Goal: Task Accomplishment & Management: Manage account settings

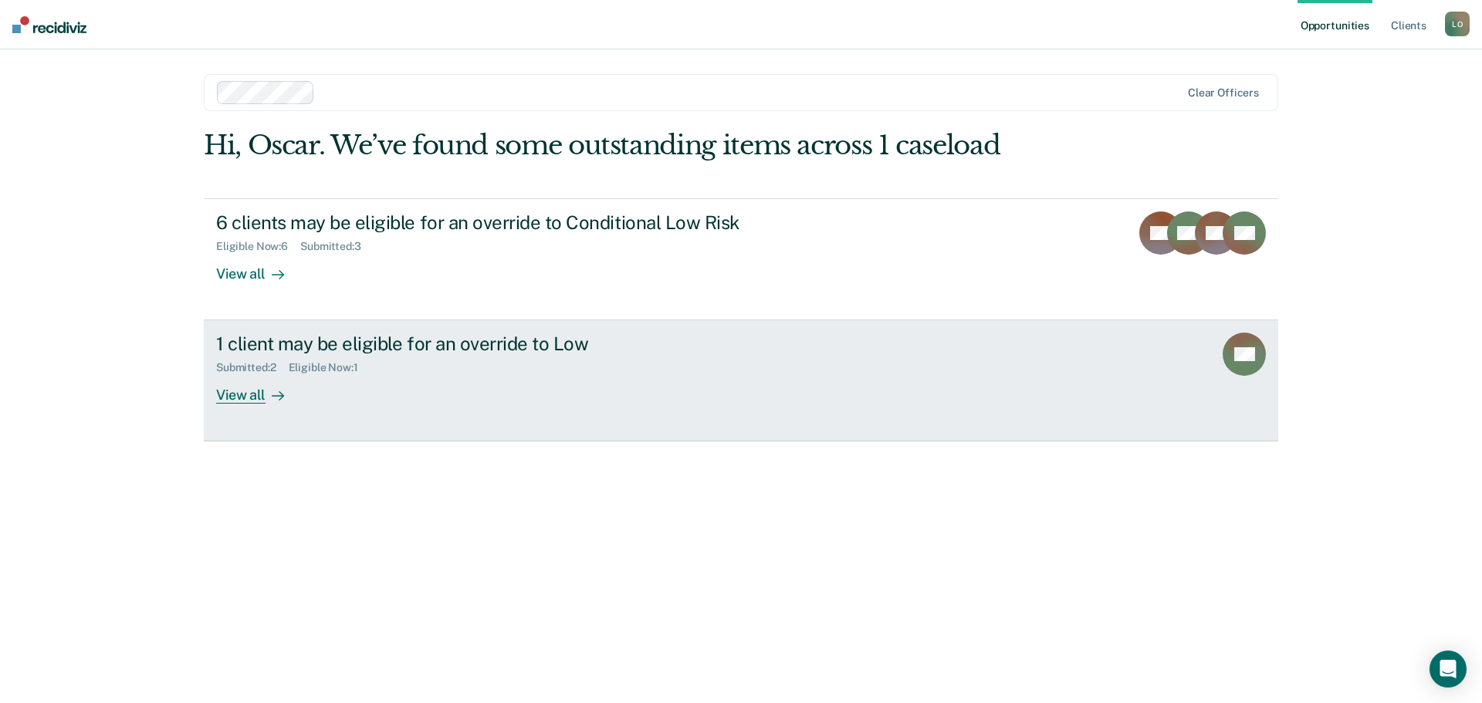
click at [225, 397] on div "View all" at bounding box center [259, 389] width 86 height 30
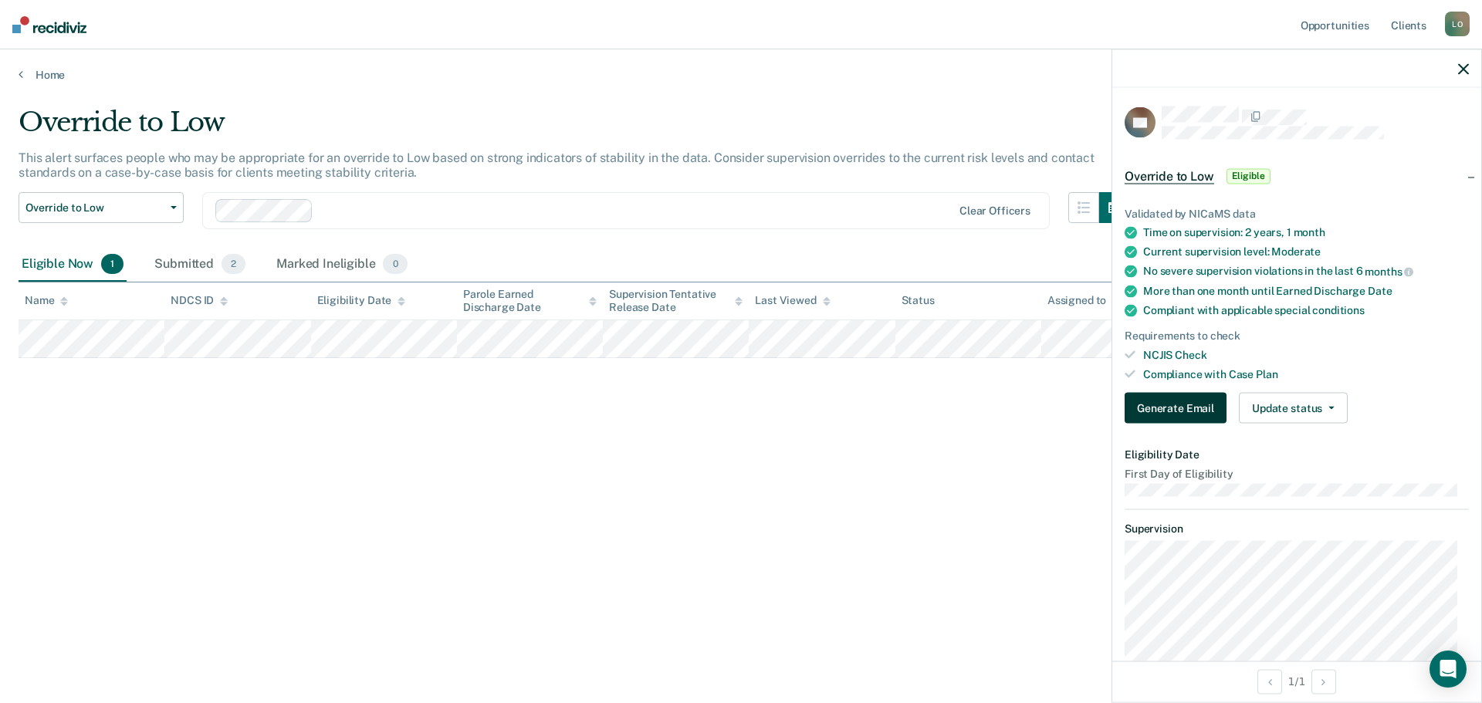
click at [1193, 412] on button "Generate Email" at bounding box center [1176, 408] width 102 height 31
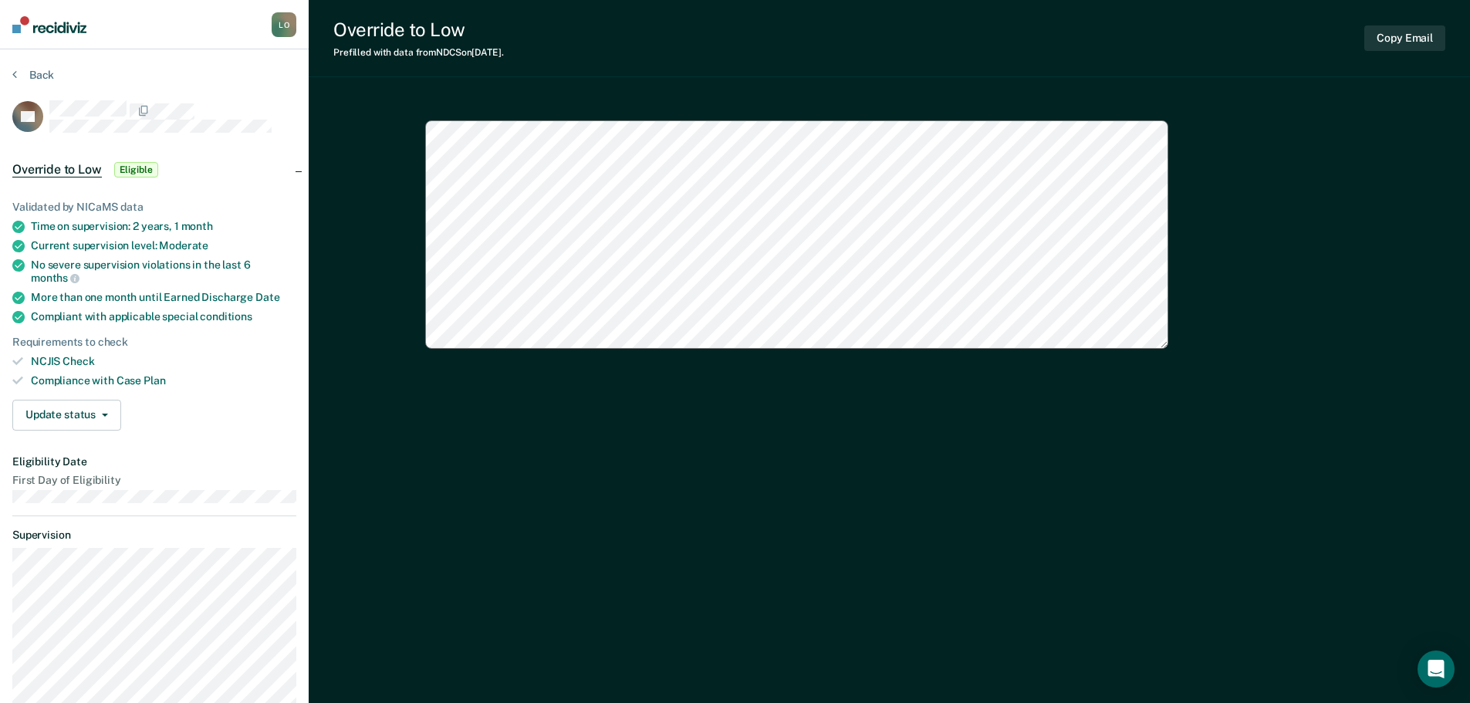
type textarea "x"
click at [106, 423] on button "Update status" at bounding box center [66, 415] width 109 height 31
click at [88, 448] on button "Mark Submitted" at bounding box center [86, 452] width 149 height 25
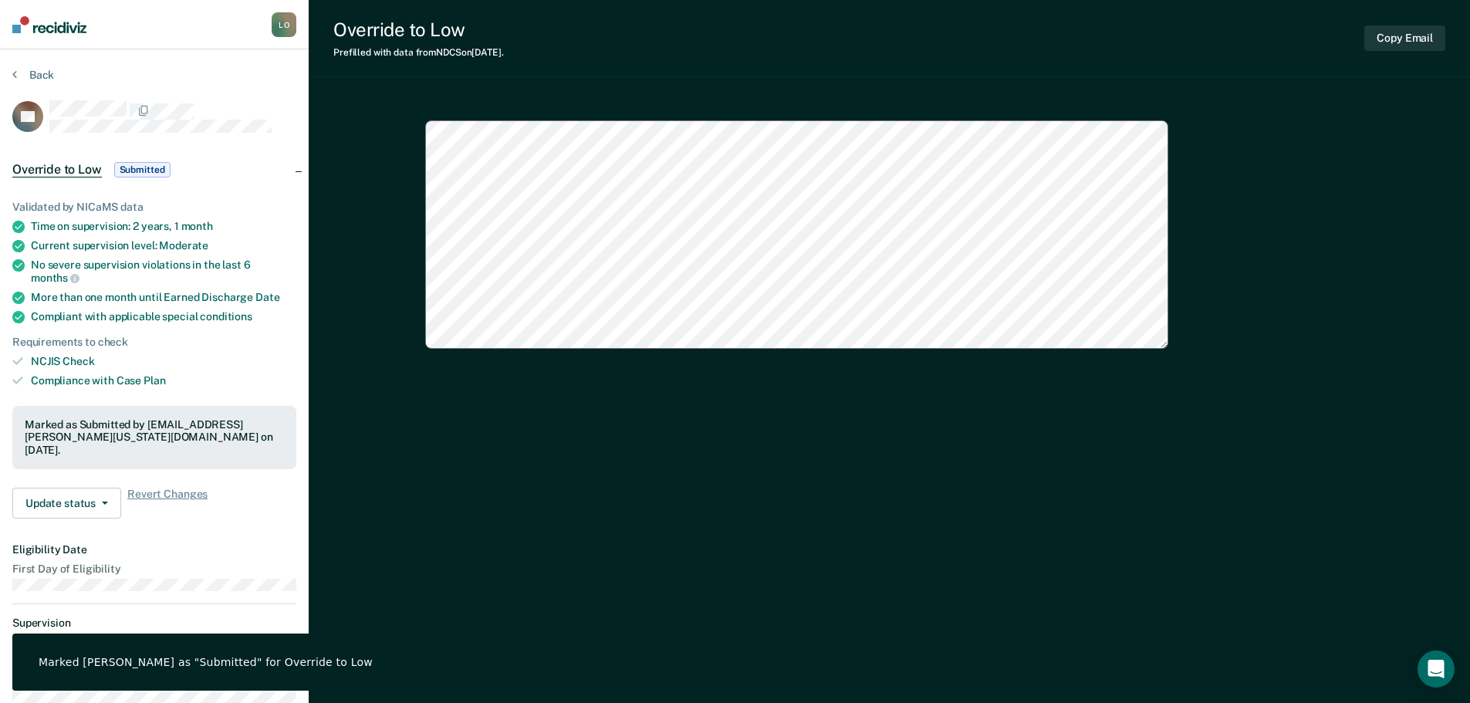
click at [18, 79] on button "Back" at bounding box center [33, 75] width 42 height 14
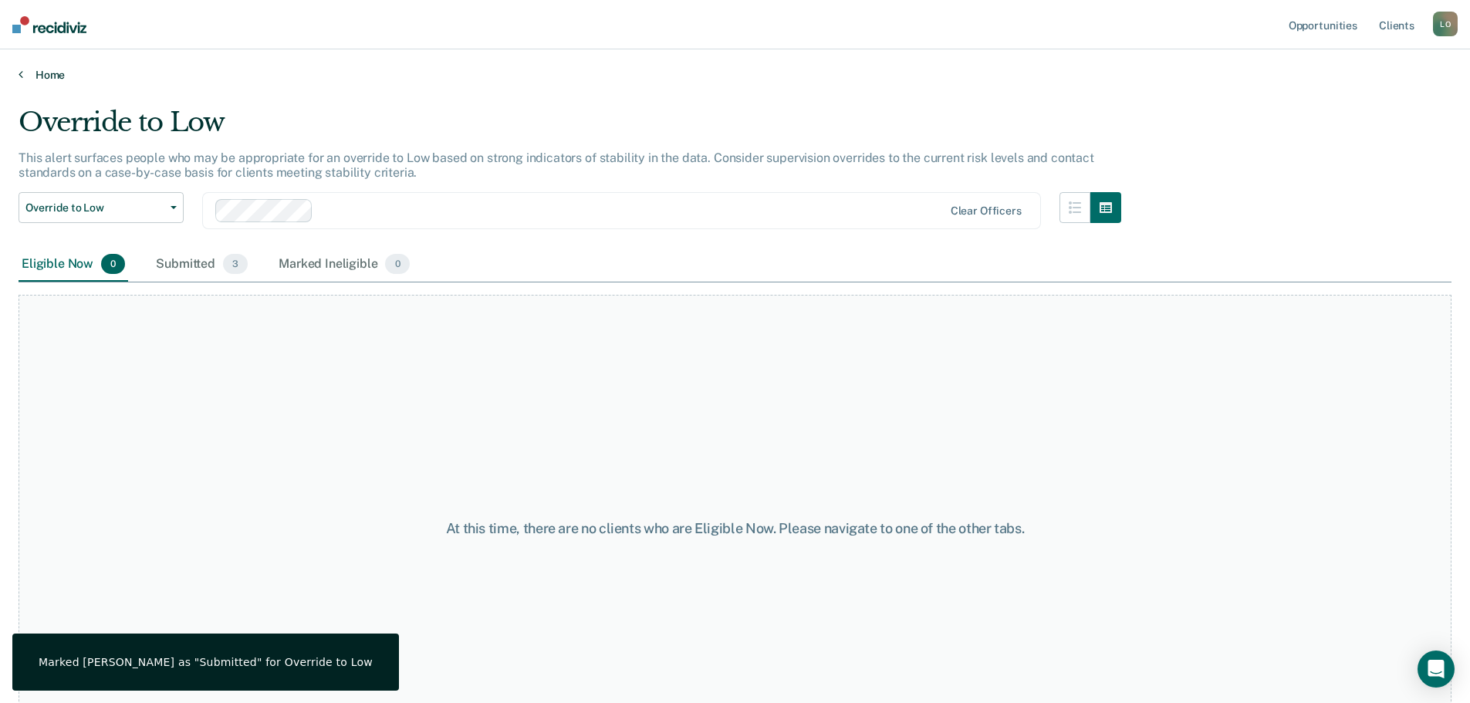
click at [19, 78] on icon at bounding box center [21, 74] width 5 height 12
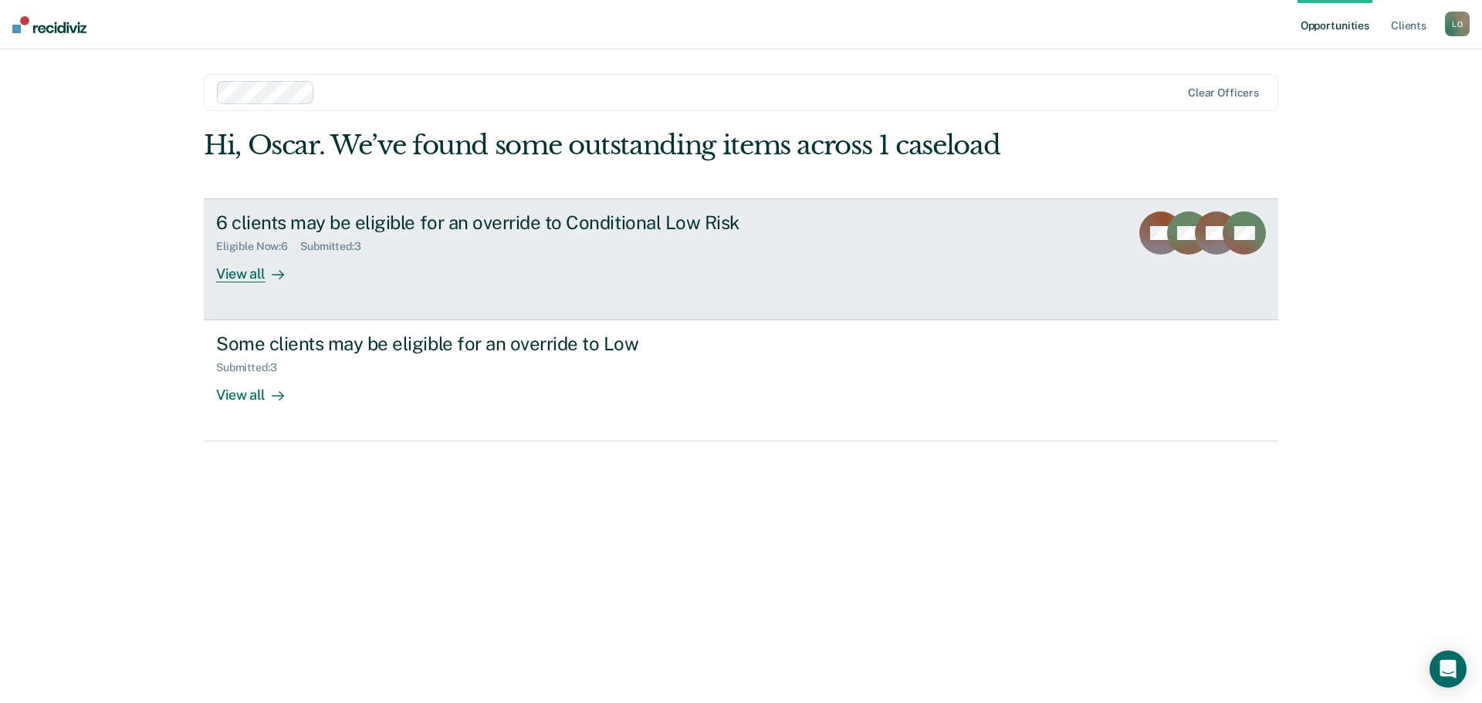
click at [248, 278] on div "View all" at bounding box center [259, 267] width 86 height 30
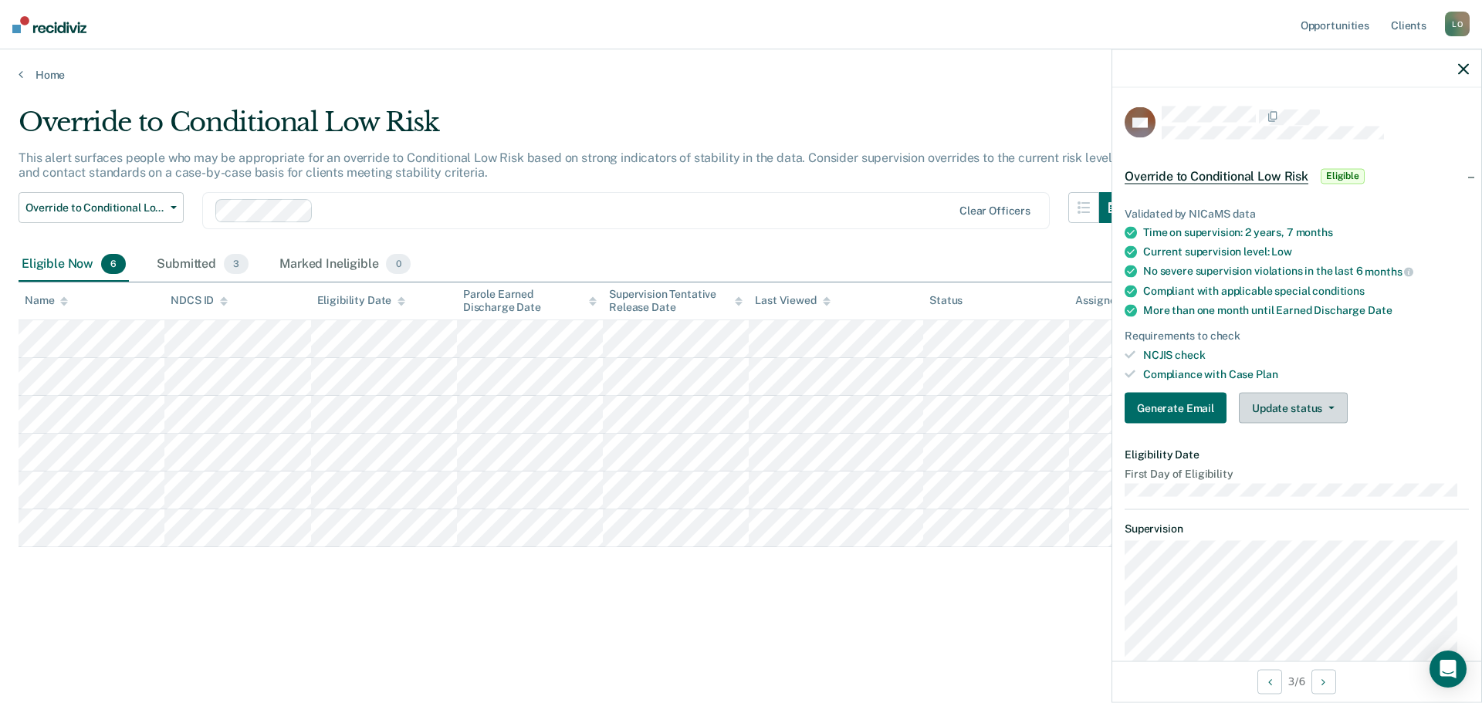
click at [1285, 416] on button "Update status" at bounding box center [1293, 408] width 109 height 31
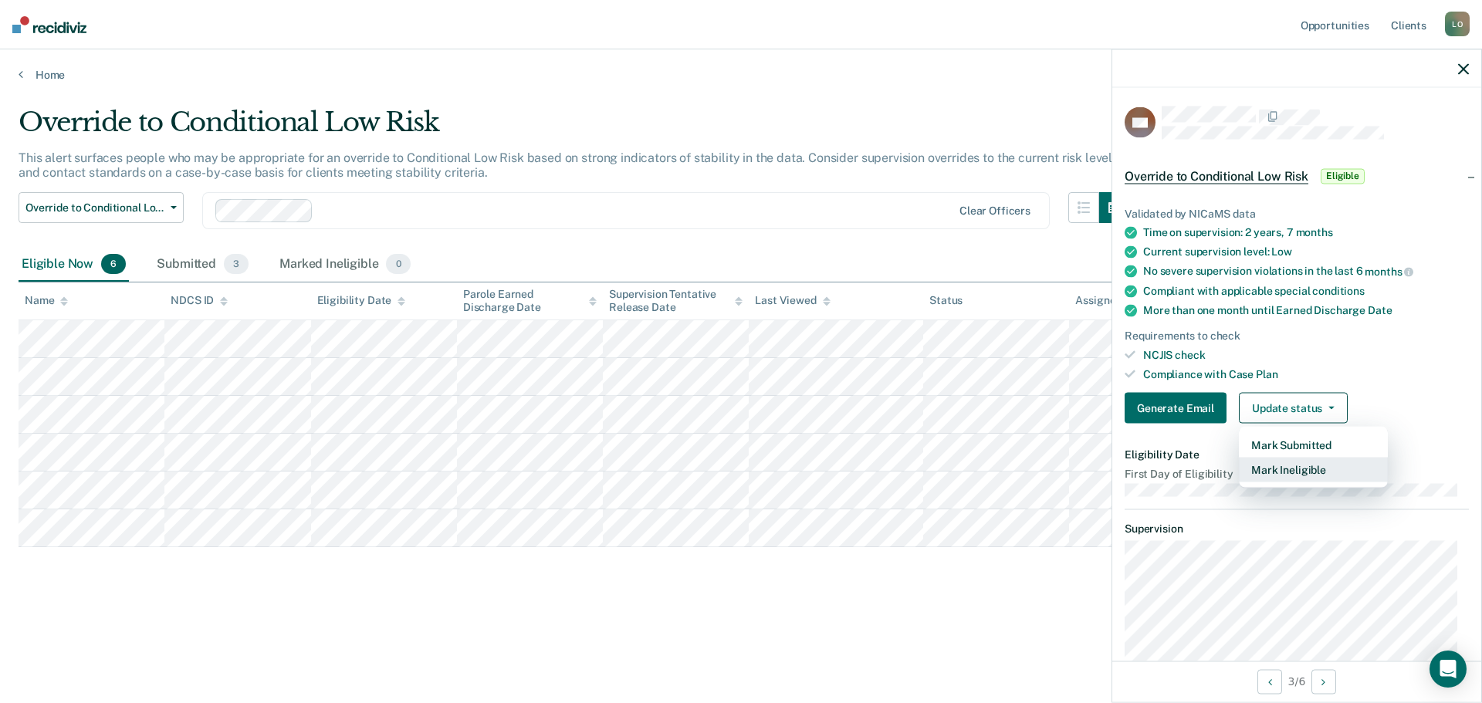
click at [1285, 468] on button "Mark Ineligible" at bounding box center [1313, 470] width 149 height 25
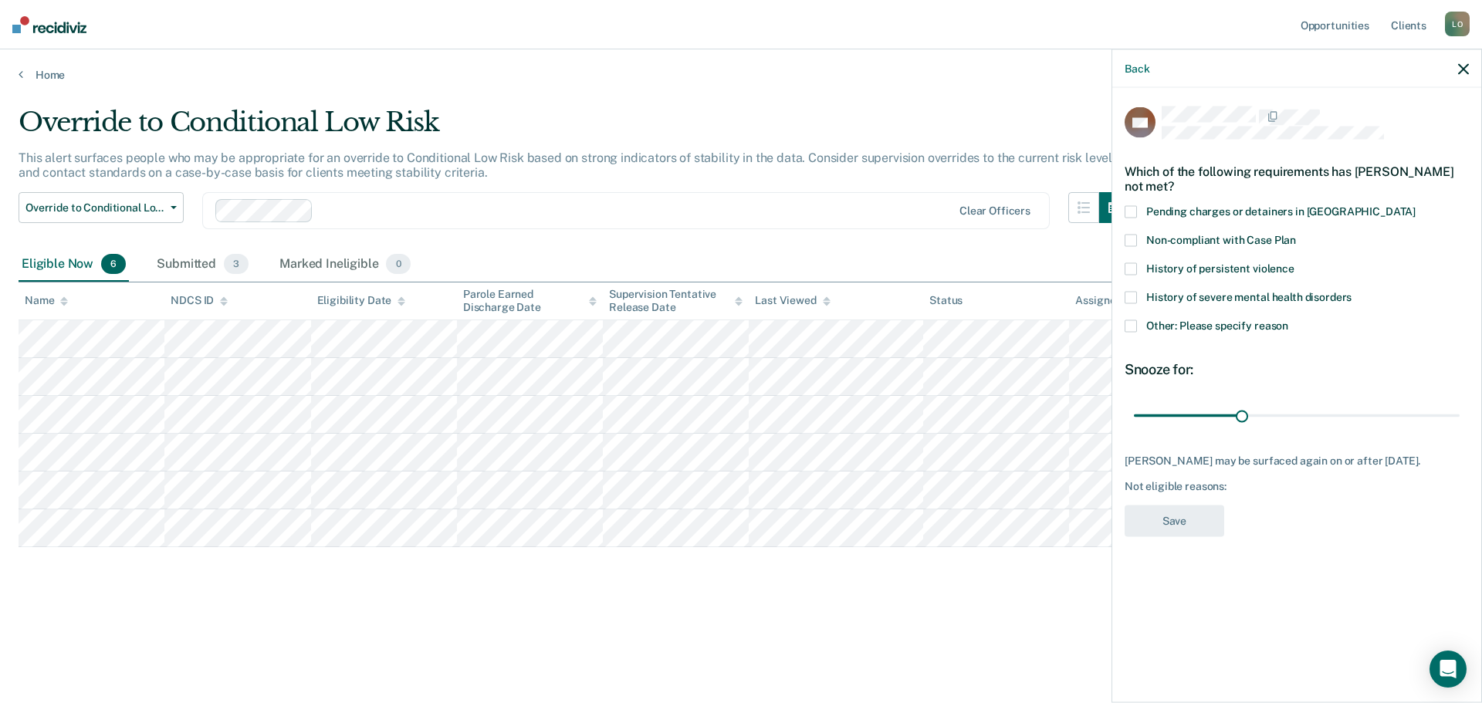
click at [1131, 327] on span at bounding box center [1131, 326] width 12 height 12
click at [1288, 320] on input "Other: Please specify reason" at bounding box center [1288, 320] width 0 height 0
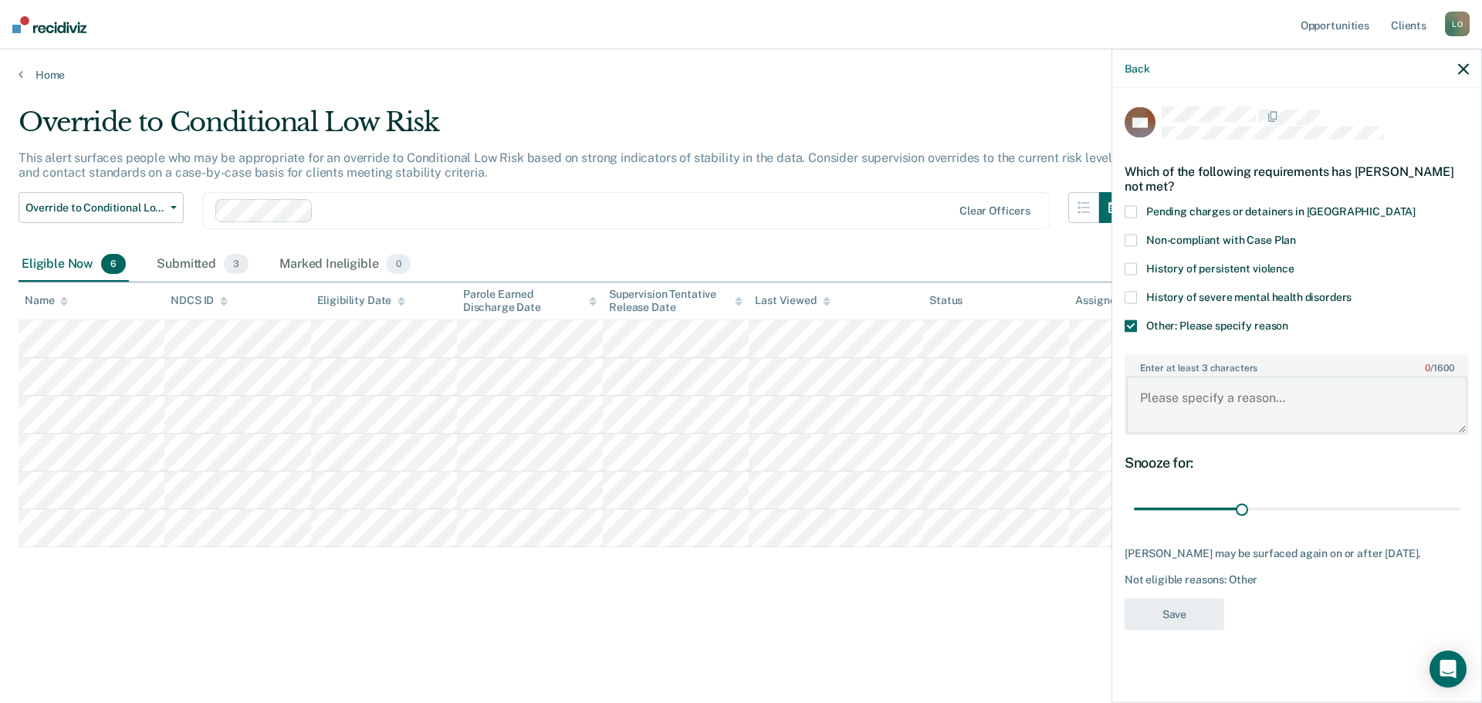
click at [1156, 387] on textarea "Enter at least 3 characters 0 / 1600" at bounding box center [1296, 405] width 341 height 57
type textarea "sex offender"
click at [1183, 618] on button "Save" at bounding box center [1175, 614] width 100 height 32
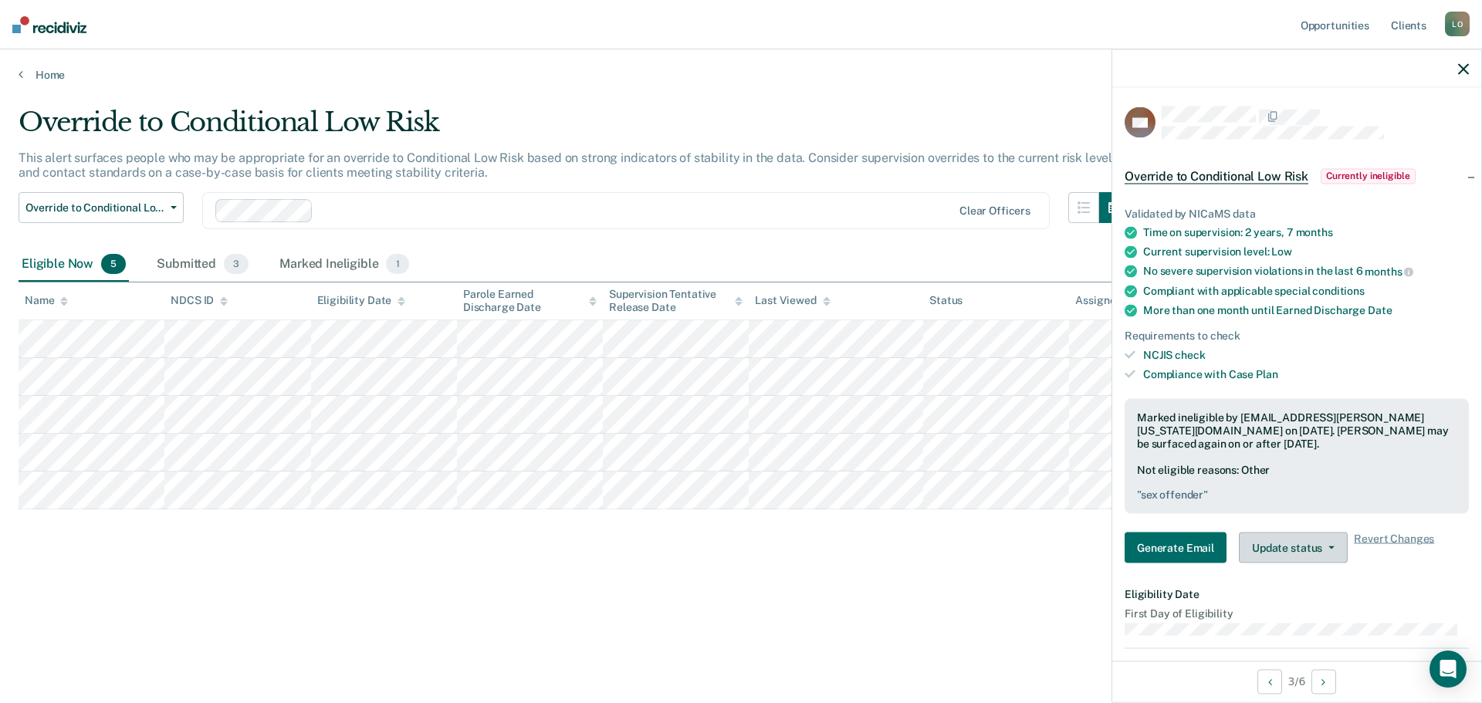
click at [1288, 545] on button "Update status" at bounding box center [1293, 548] width 109 height 31
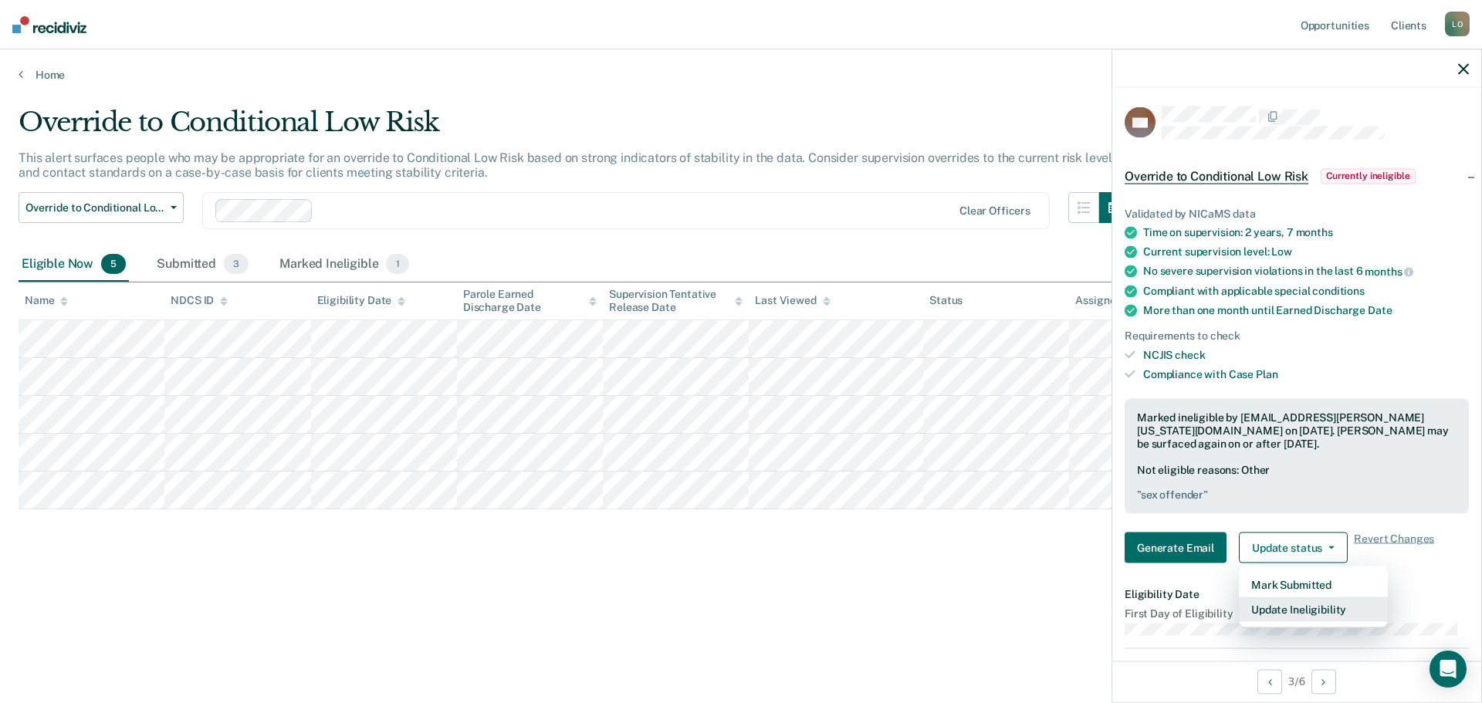
click at [1321, 604] on button "Update Ineligibility" at bounding box center [1313, 609] width 149 height 25
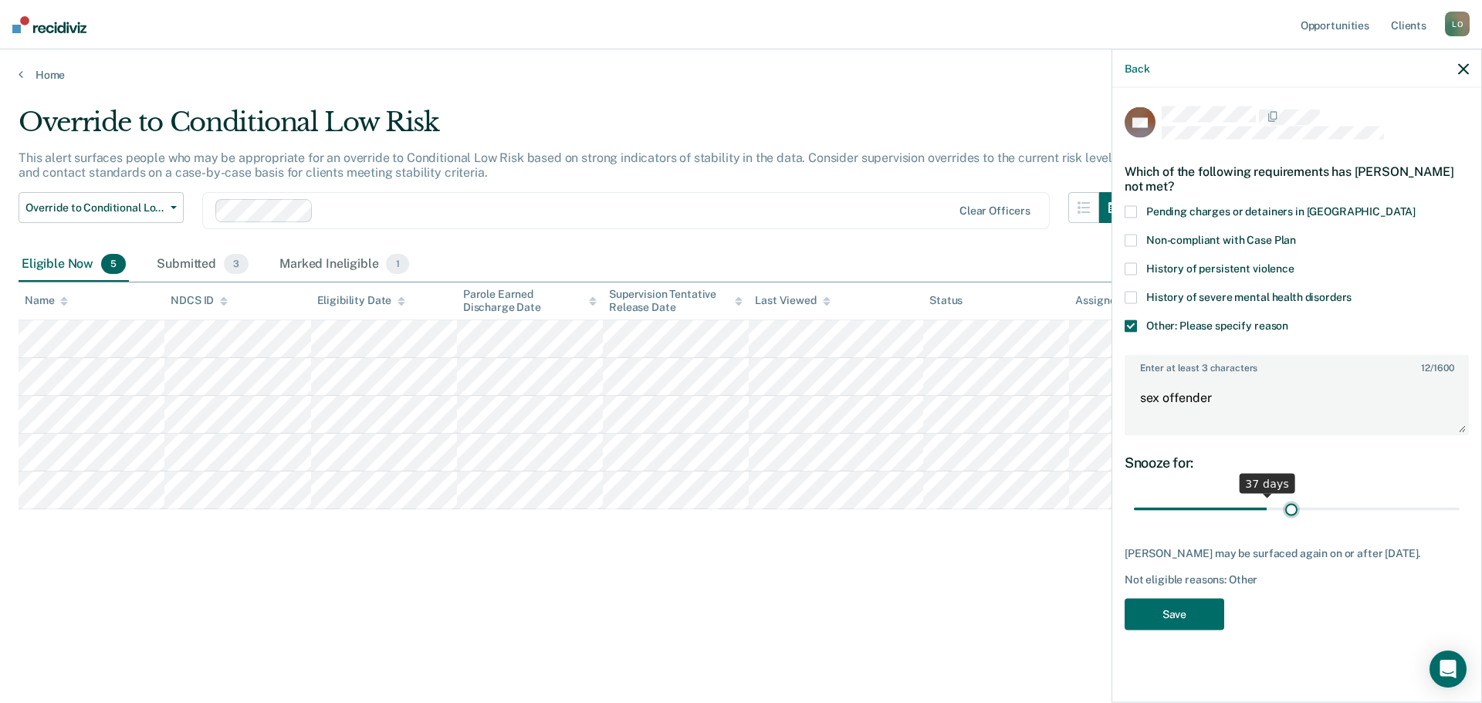
drag, startPoint x: 1236, startPoint y: 507, endPoint x: 1292, endPoint y: 501, distance: 56.7
type input "44"
click at [1292, 501] on input "range" at bounding box center [1297, 509] width 326 height 27
click at [1189, 609] on button "Save" at bounding box center [1175, 614] width 100 height 32
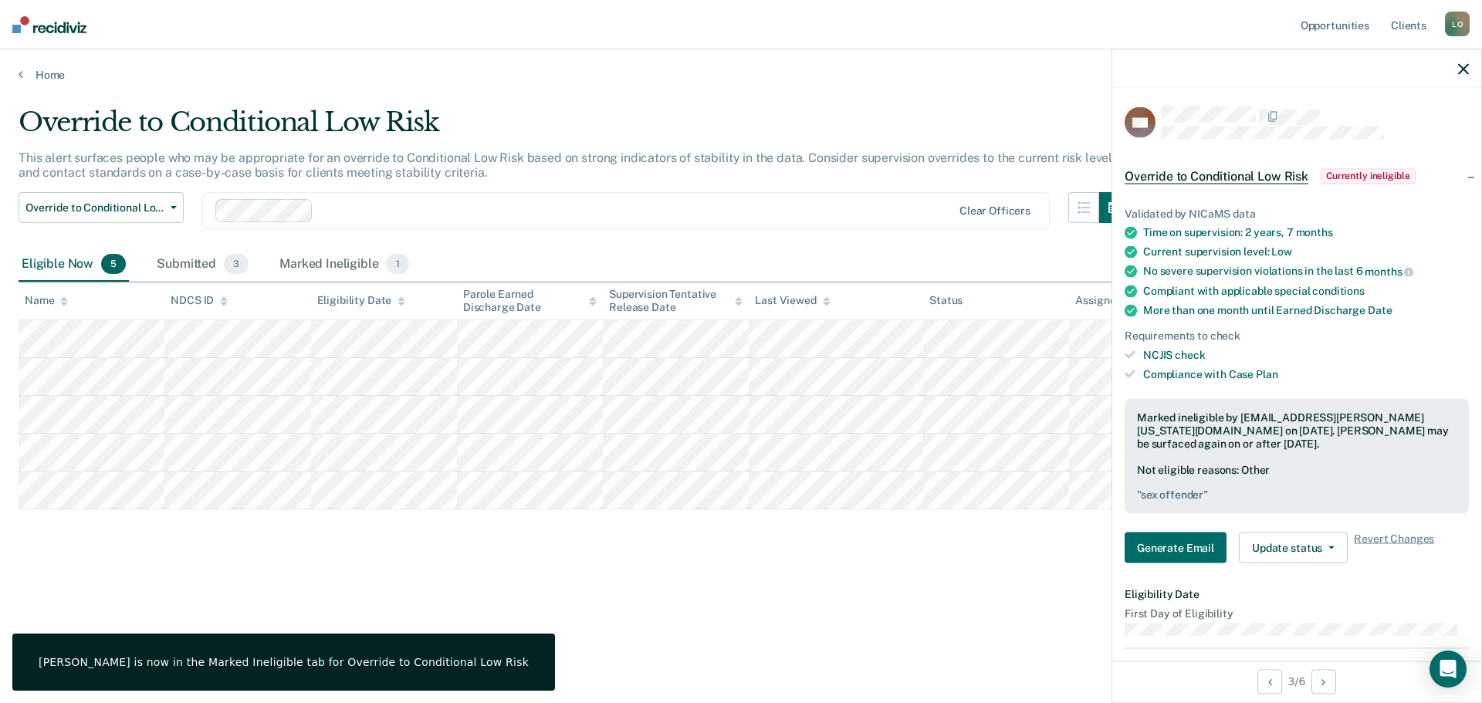
click at [790, 585] on div "Override to Conditional Low Risk This alert surfaces people who may be appropri…" at bounding box center [741, 347] width 1445 height 481
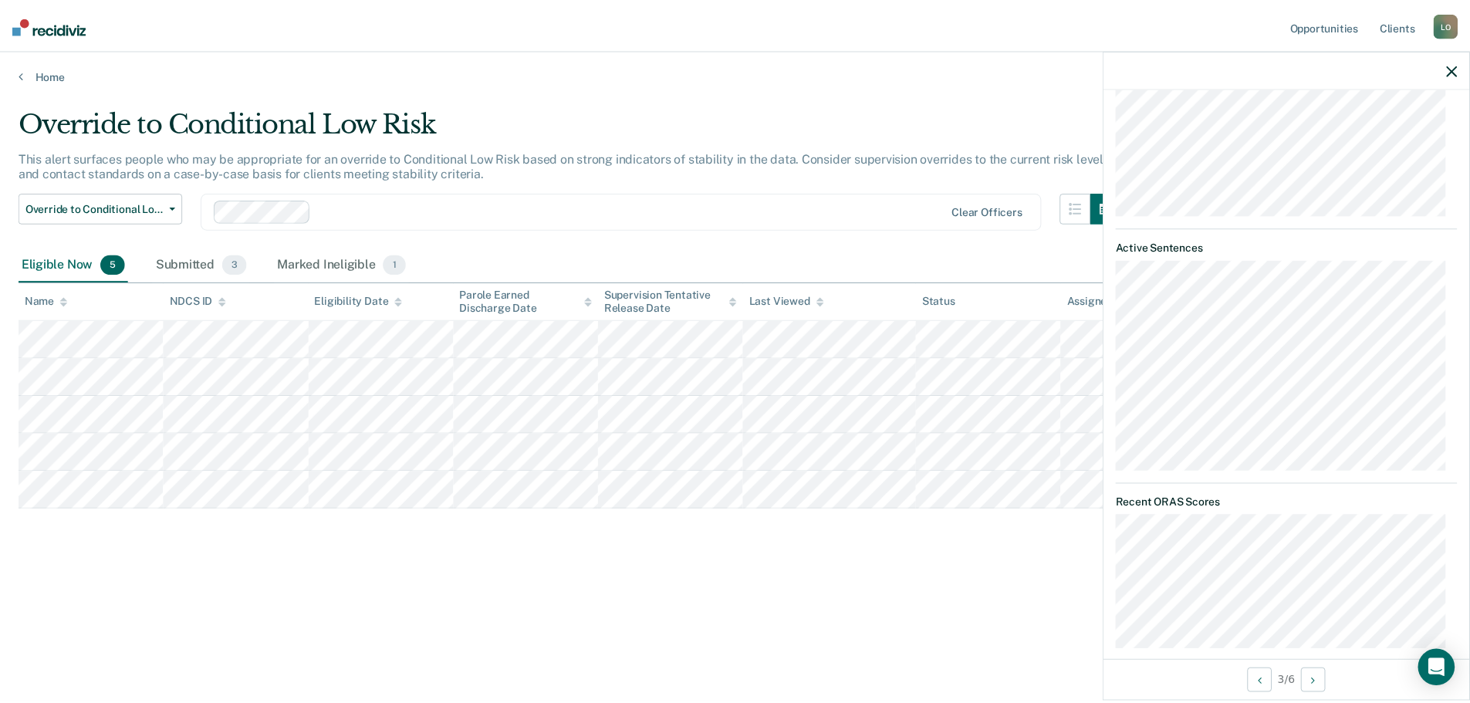
scroll to position [1158, 0]
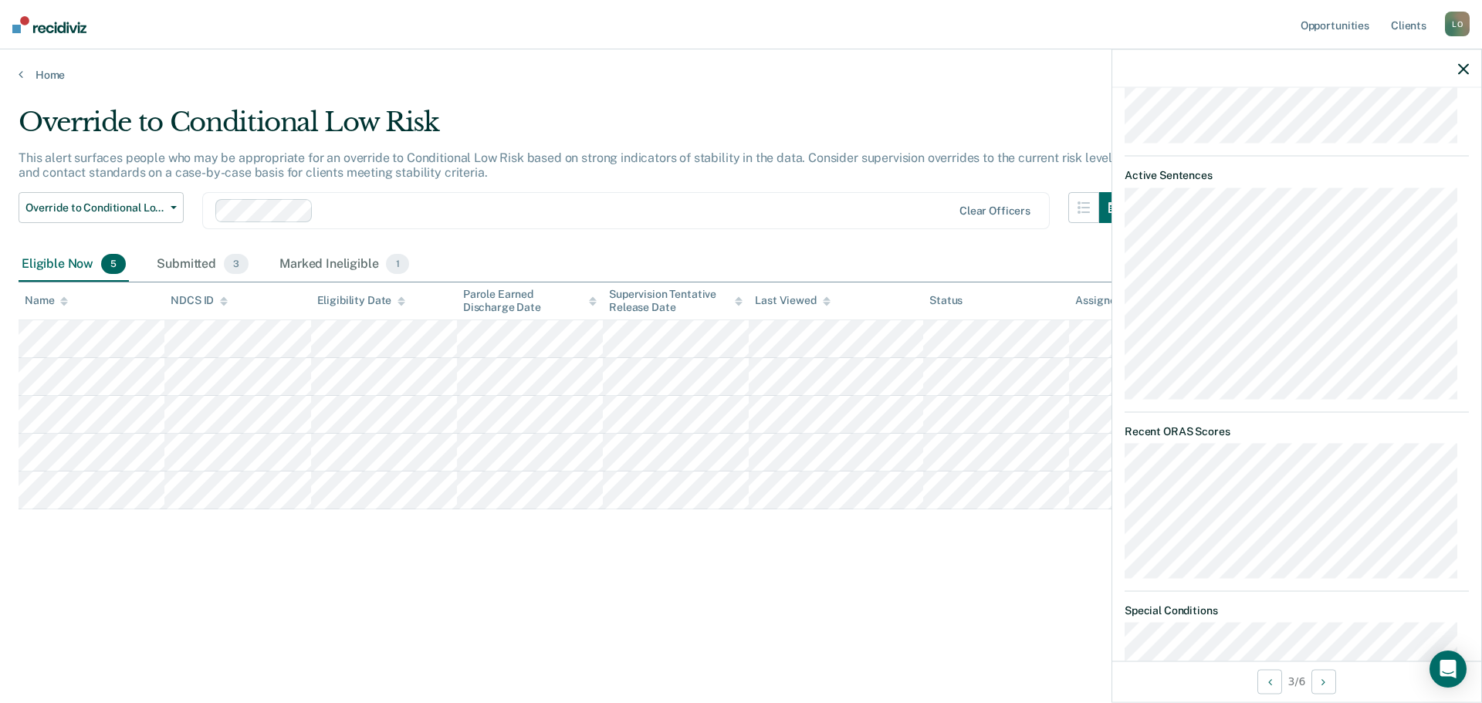
click at [1002, 598] on div "Override to Conditional Low Risk This alert surfaces people who may be appropri…" at bounding box center [741, 372] width 1445 height 530
click at [1458, 66] on icon "button" at bounding box center [1463, 68] width 11 height 11
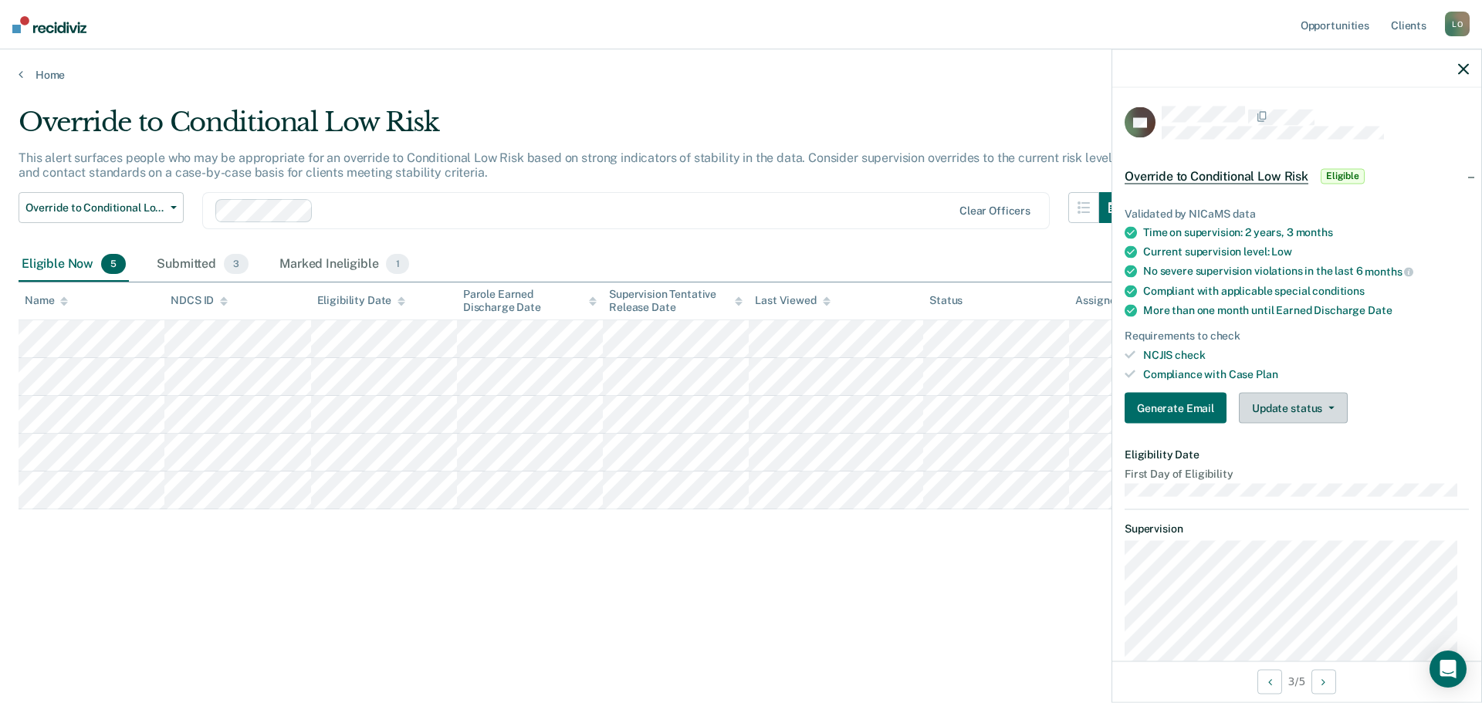
click at [1329, 408] on icon "button" at bounding box center [1331, 408] width 6 height 3
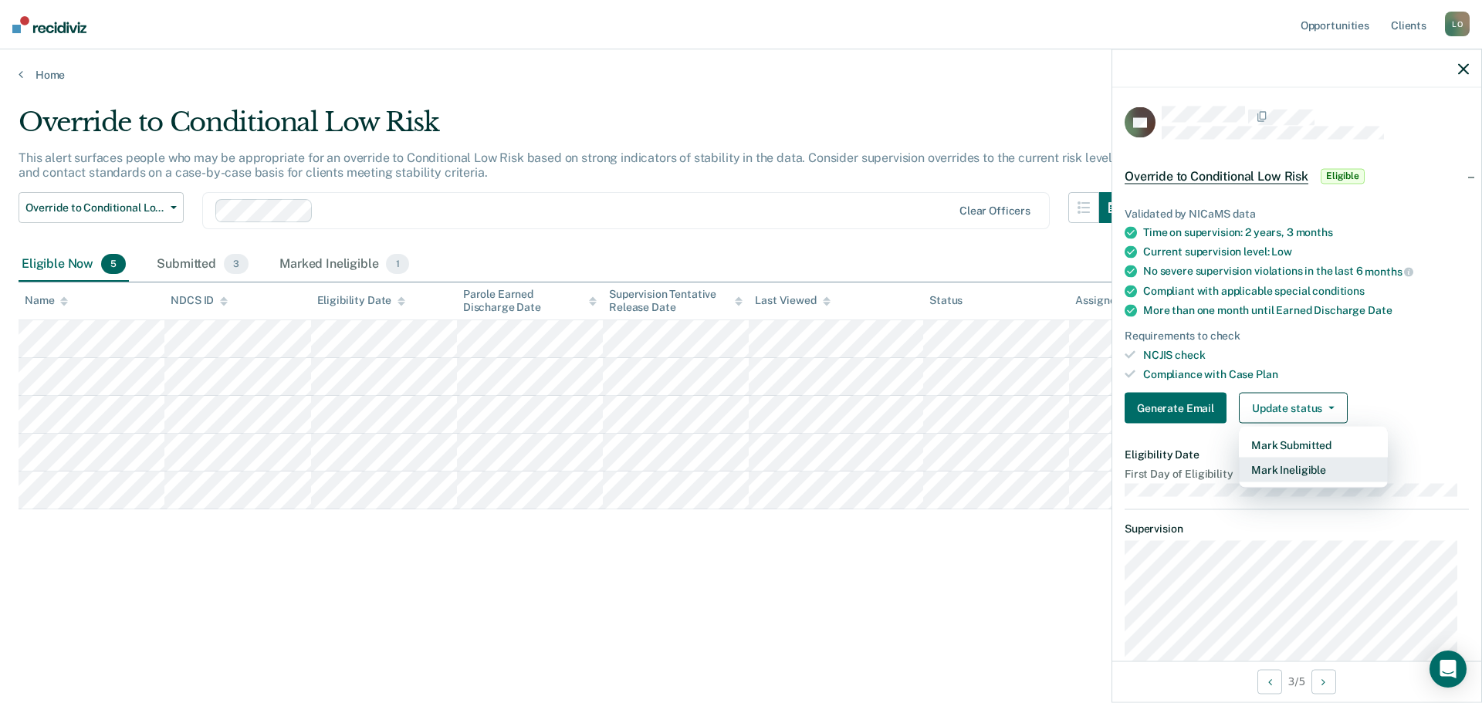
click at [1282, 465] on button "Mark Ineligible" at bounding box center [1313, 470] width 149 height 25
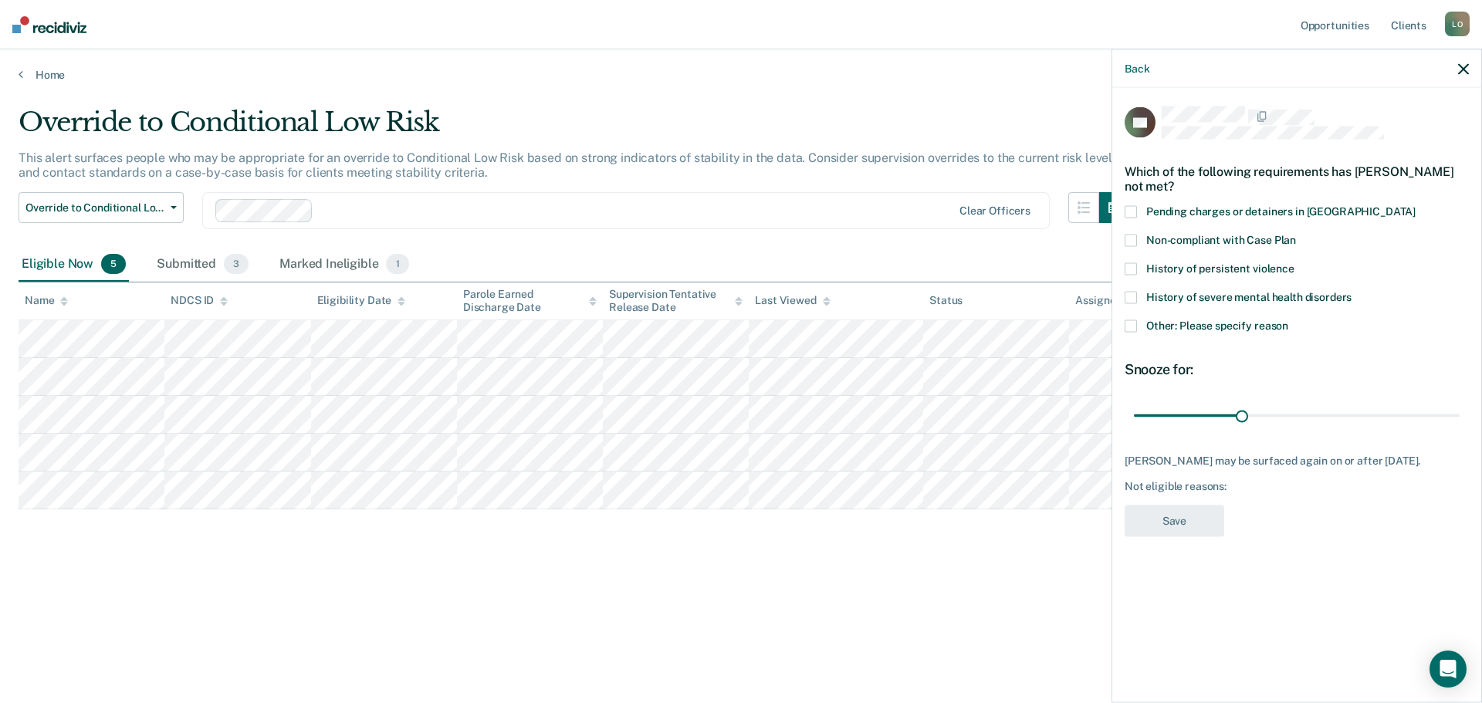
click at [1127, 327] on span at bounding box center [1131, 326] width 12 height 12
click at [1288, 320] on input "Other: Please specify reason" at bounding box center [1288, 320] width 0 height 0
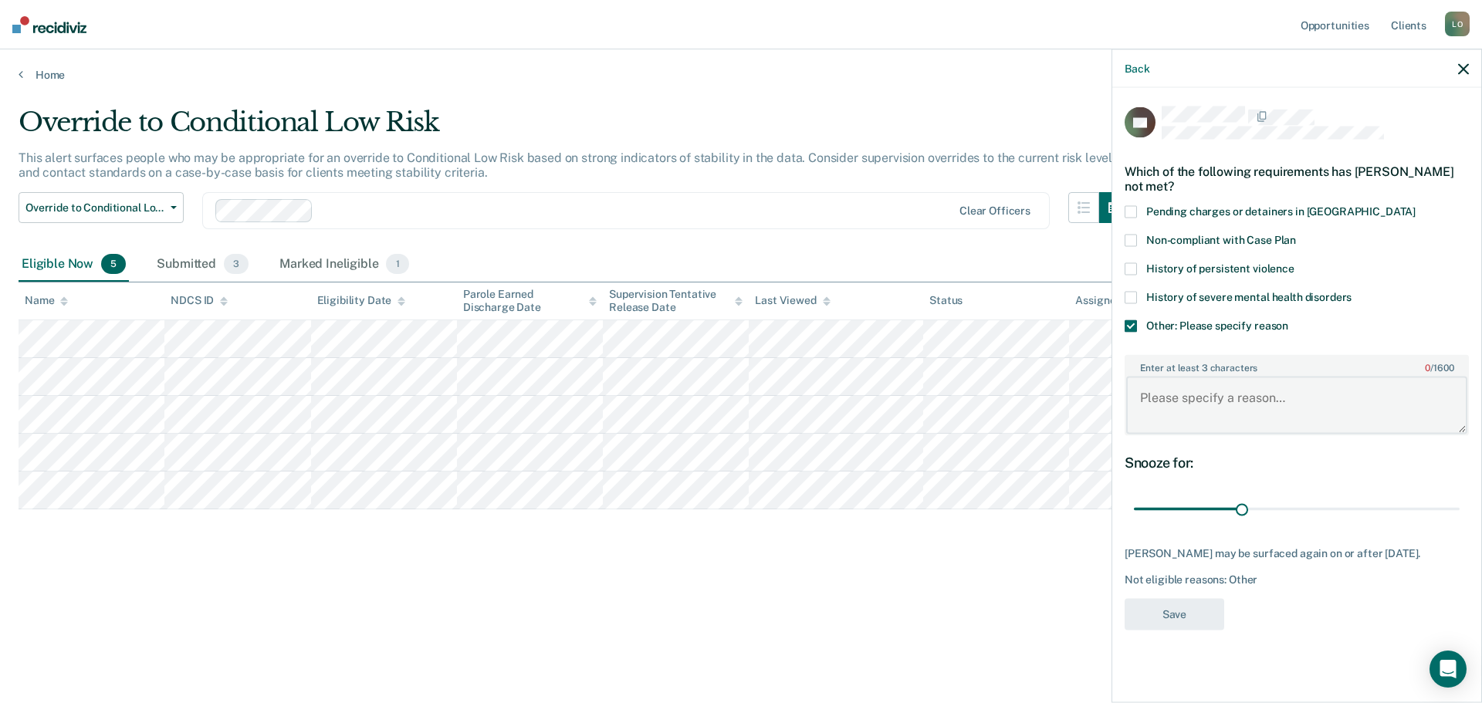
click at [1169, 410] on textarea "Enter at least 3 characters 0 / 1600" at bounding box center [1296, 405] width 341 height 57
type textarea "sex offender"
click at [1168, 618] on button "Save" at bounding box center [1175, 614] width 100 height 32
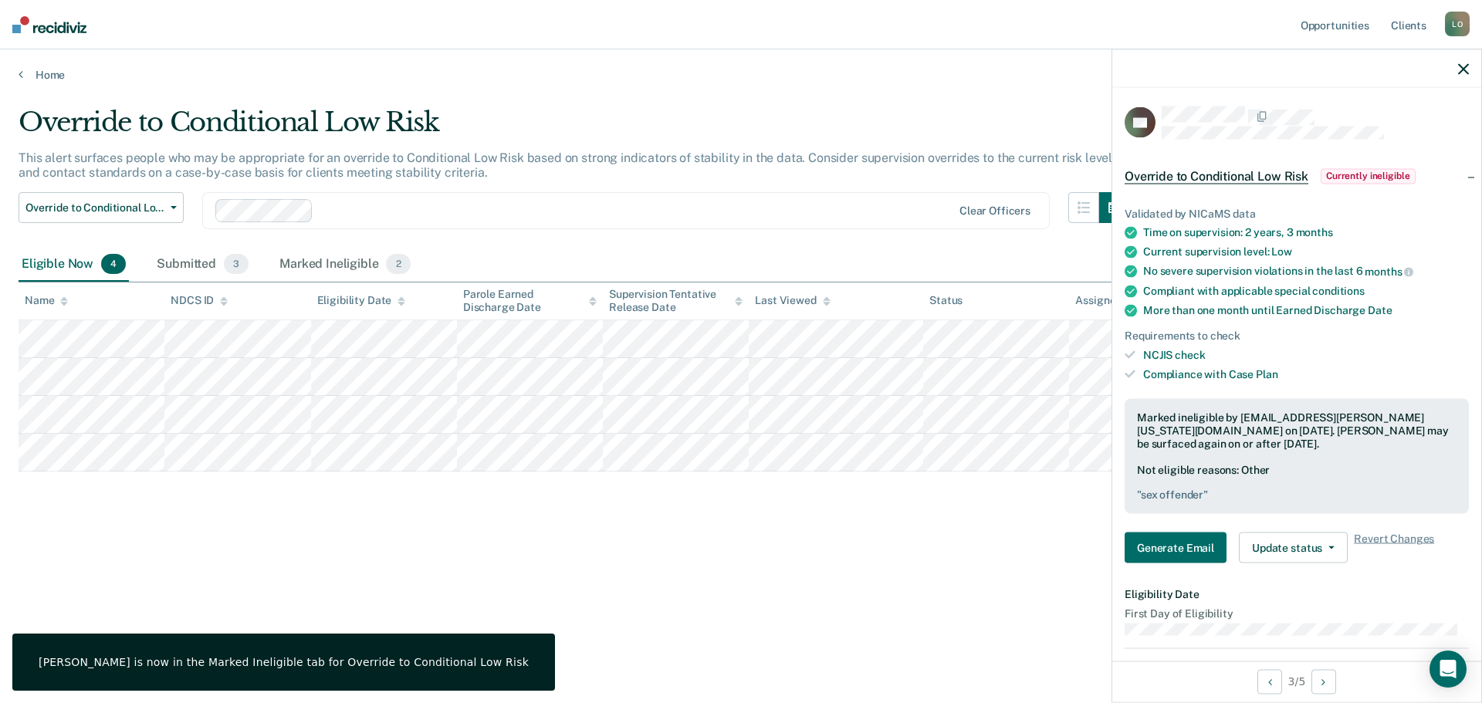
click at [1463, 70] on icon "button" at bounding box center [1463, 68] width 11 height 11
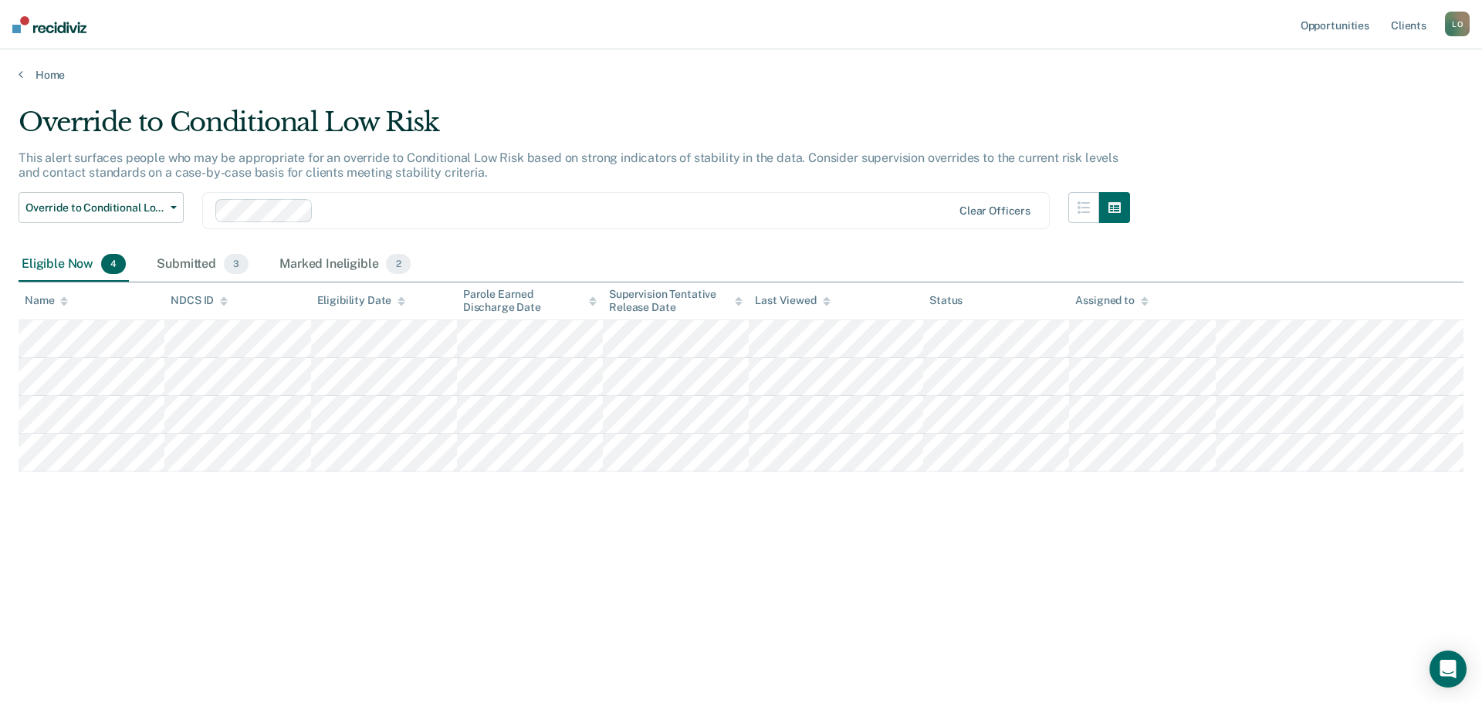
click at [552, 518] on div "Override to Conditional Low Risk This alert surfaces people who may be appropri…" at bounding box center [741, 347] width 1445 height 481
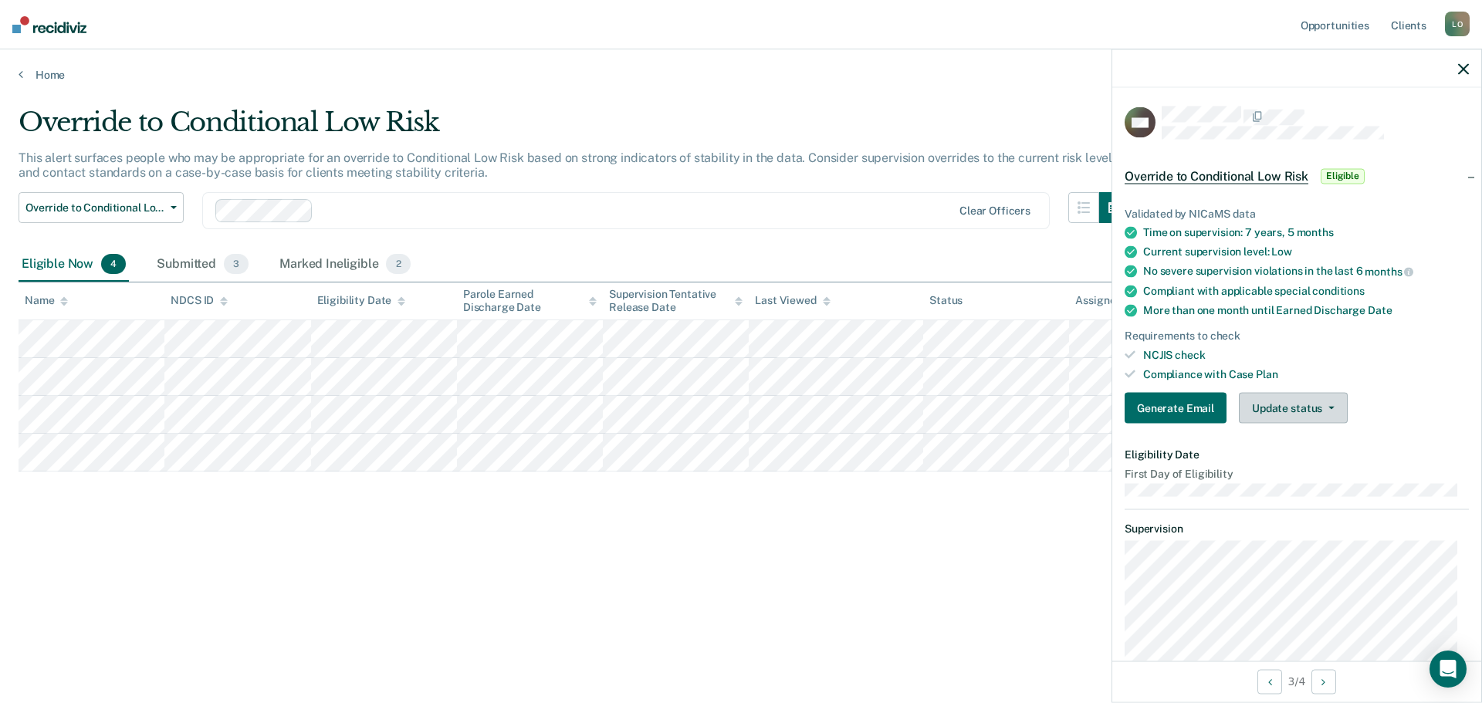
click at [1330, 408] on button "Update status" at bounding box center [1293, 408] width 109 height 31
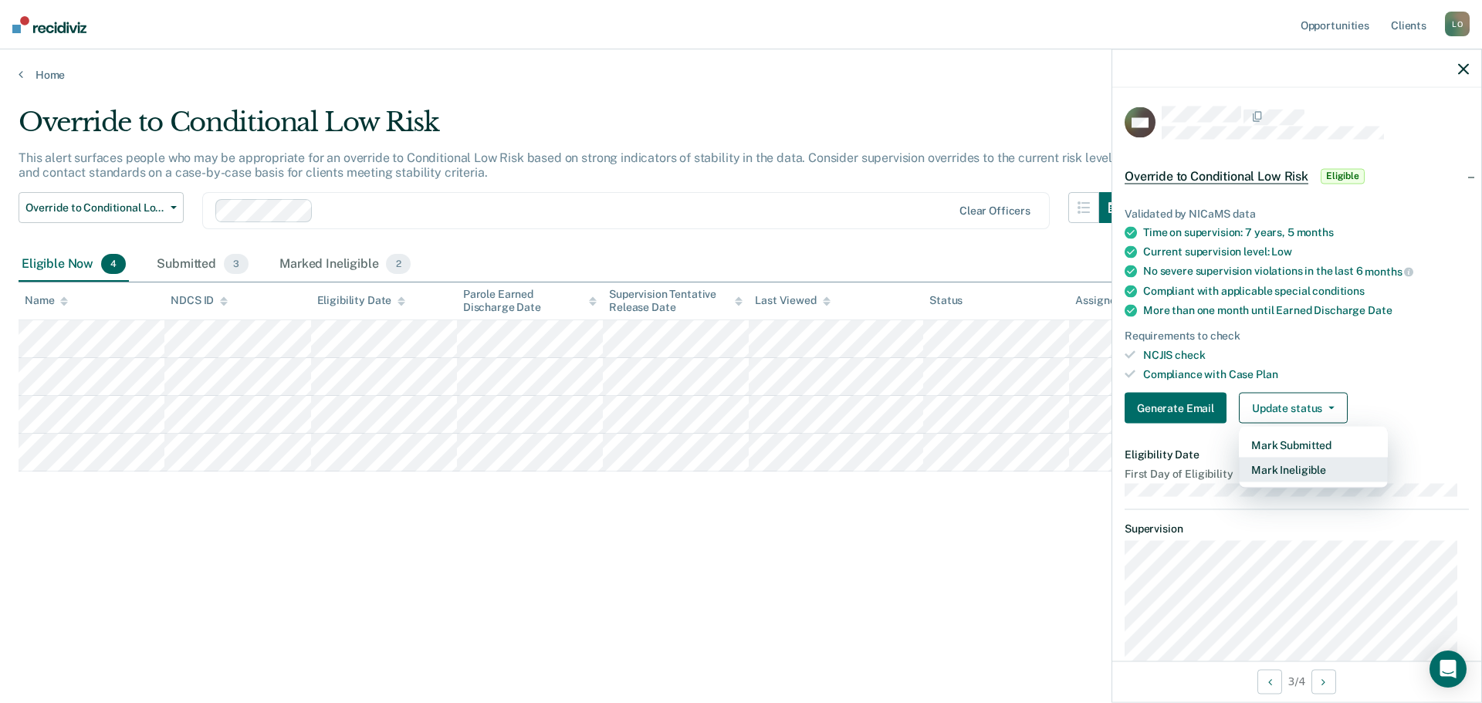
click at [1282, 474] on button "Mark Ineligible" at bounding box center [1313, 470] width 149 height 25
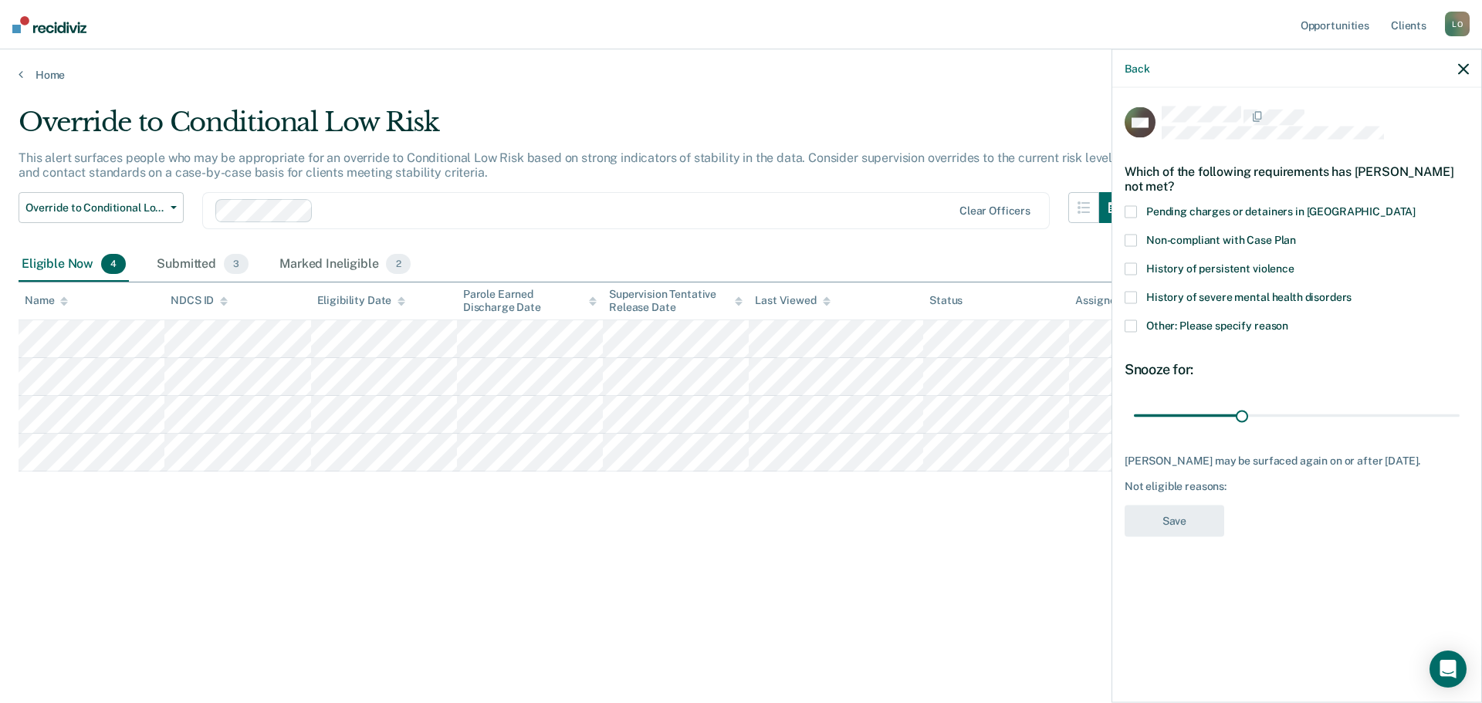
click at [1128, 324] on span at bounding box center [1131, 326] width 12 height 12
click at [1288, 320] on input "Other: Please specify reason" at bounding box center [1288, 320] width 0 height 0
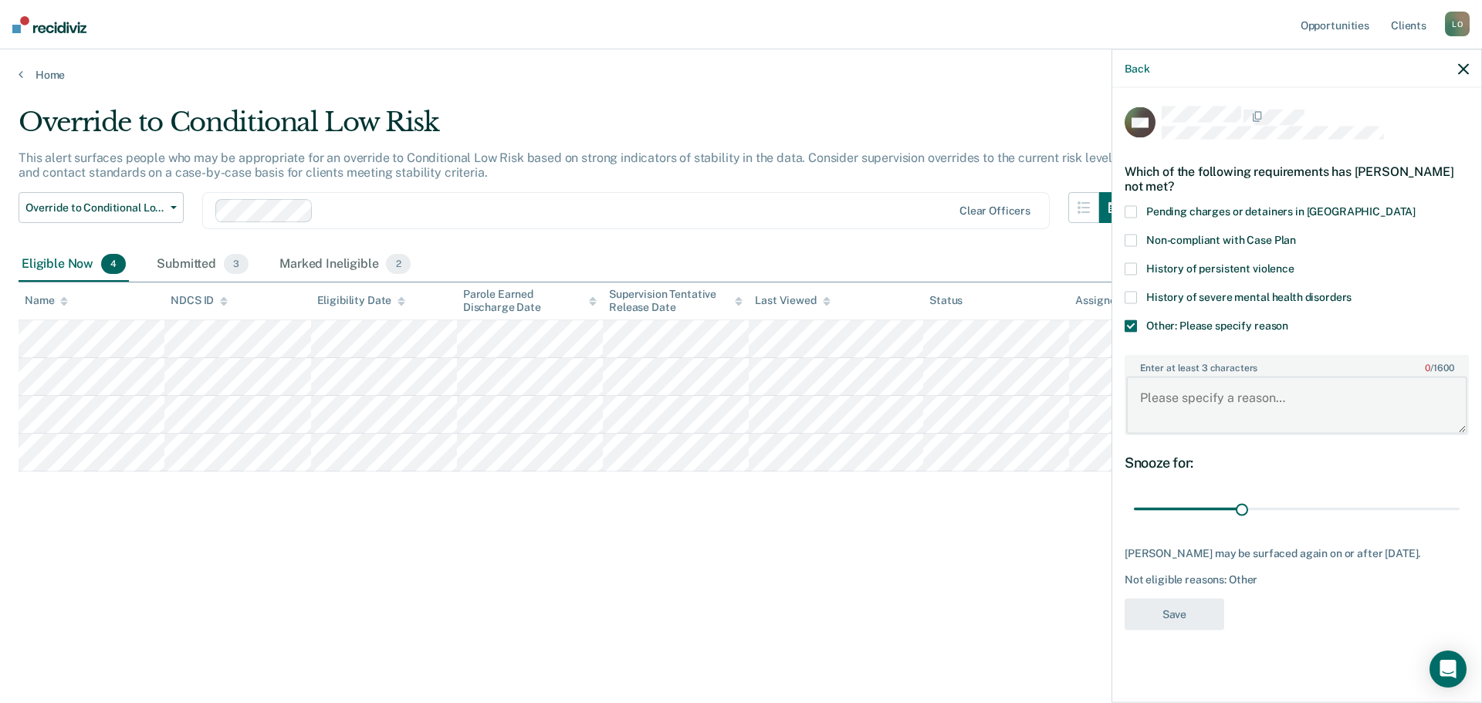
click at [1156, 393] on textarea "Enter at least 3 characters 0 / 1600" at bounding box center [1296, 405] width 341 height 57
type textarea "can't move down two risk levels, ORAS wouldn't be validation"
click at [1190, 622] on button "Save" at bounding box center [1175, 614] width 100 height 32
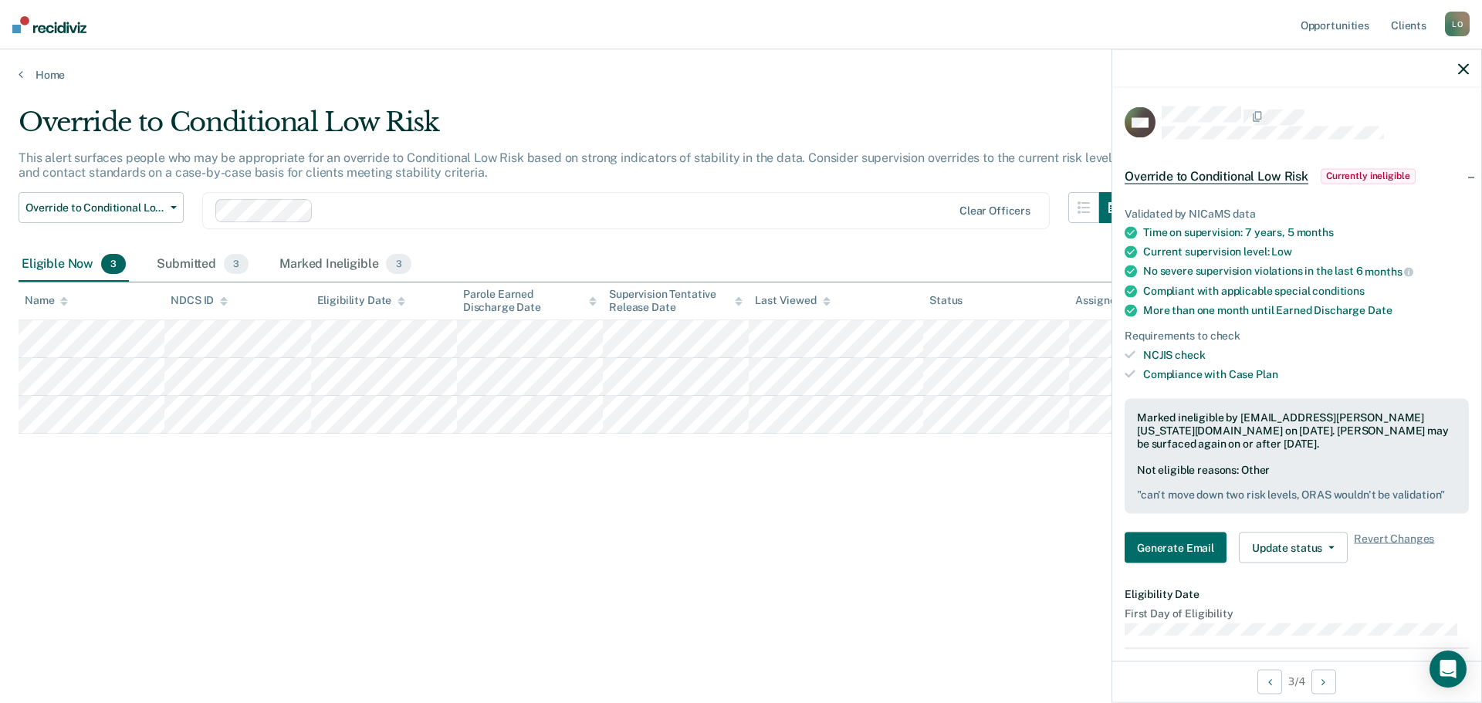
click at [1466, 65] on icon "button" at bounding box center [1463, 68] width 11 height 11
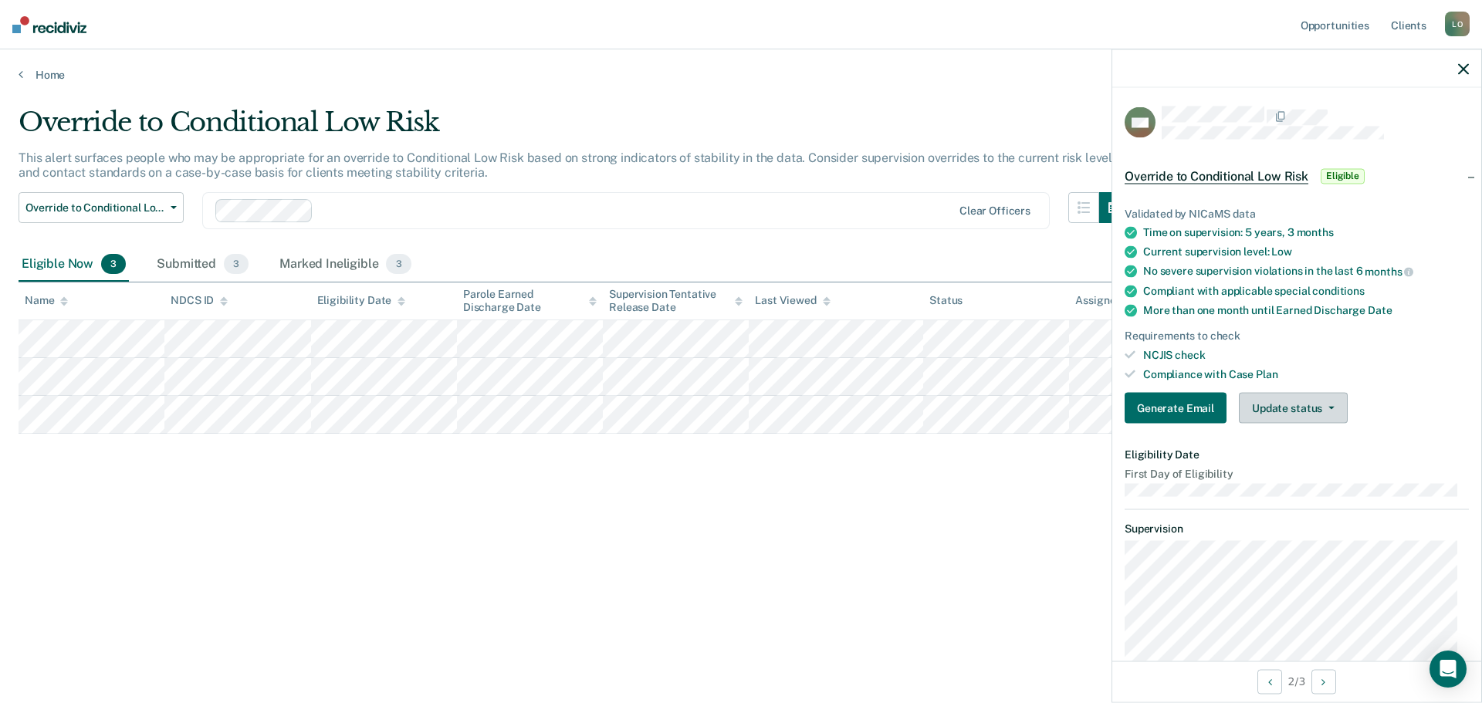
click at [1333, 405] on button "Update status" at bounding box center [1293, 408] width 109 height 31
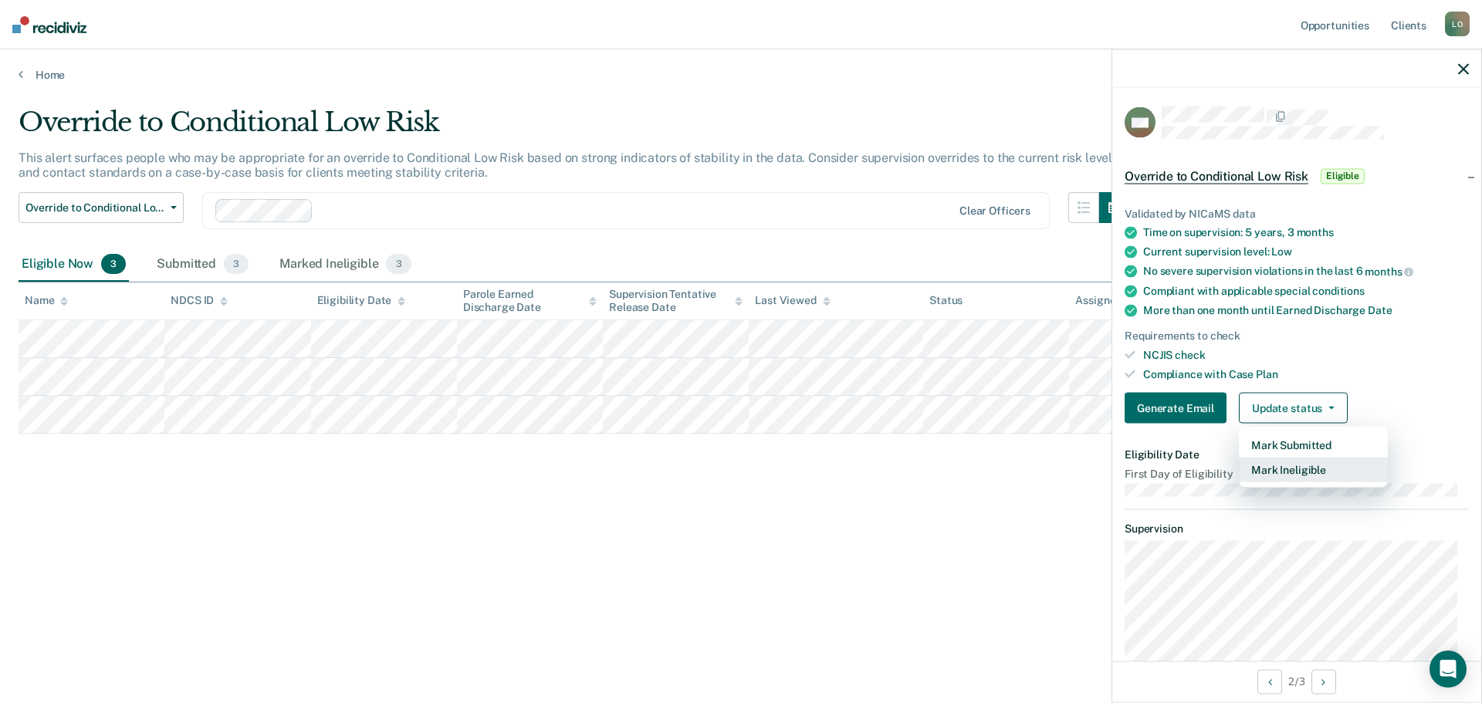
click at [1284, 463] on button "Mark Ineligible" at bounding box center [1313, 470] width 149 height 25
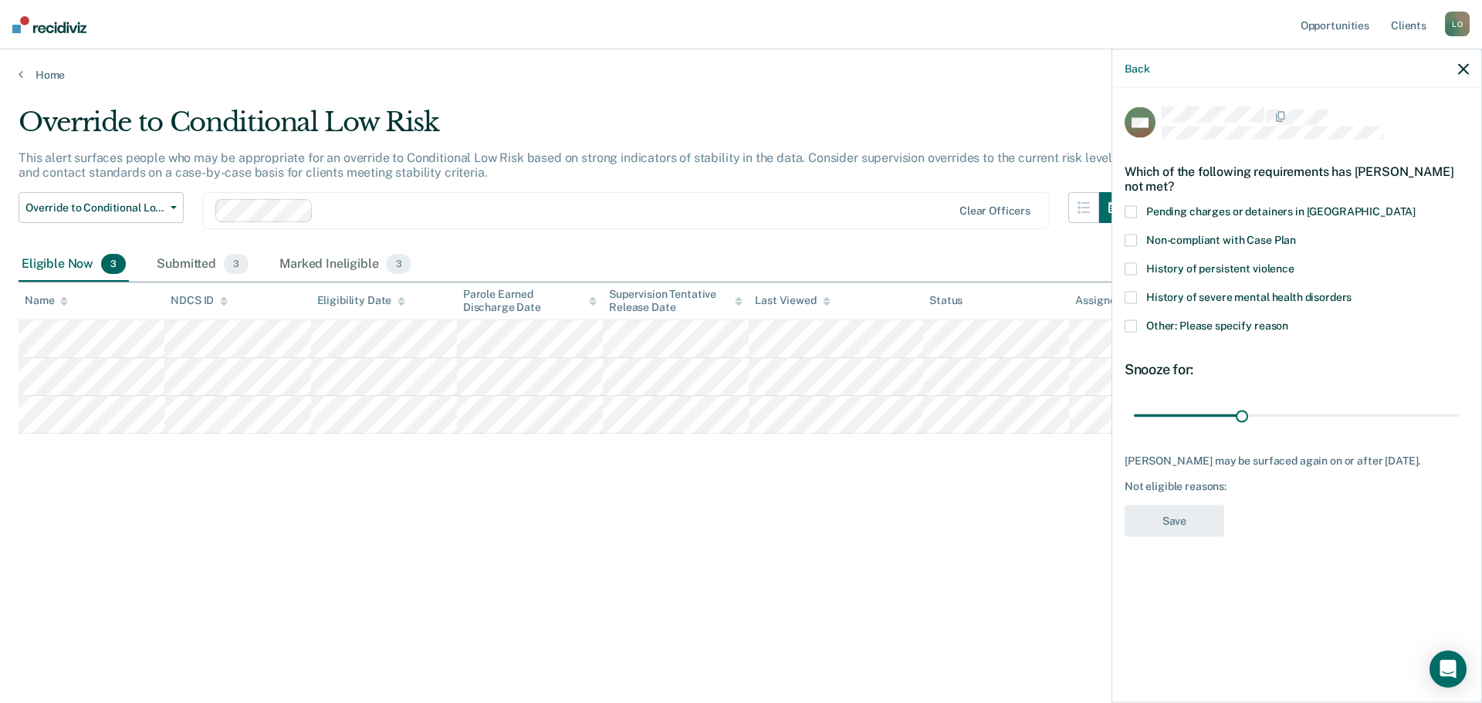
click at [1130, 327] on span at bounding box center [1131, 326] width 12 height 12
click at [1288, 320] on input "Other: Please specify reason" at bounding box center [1288, 320] width 0 height 0
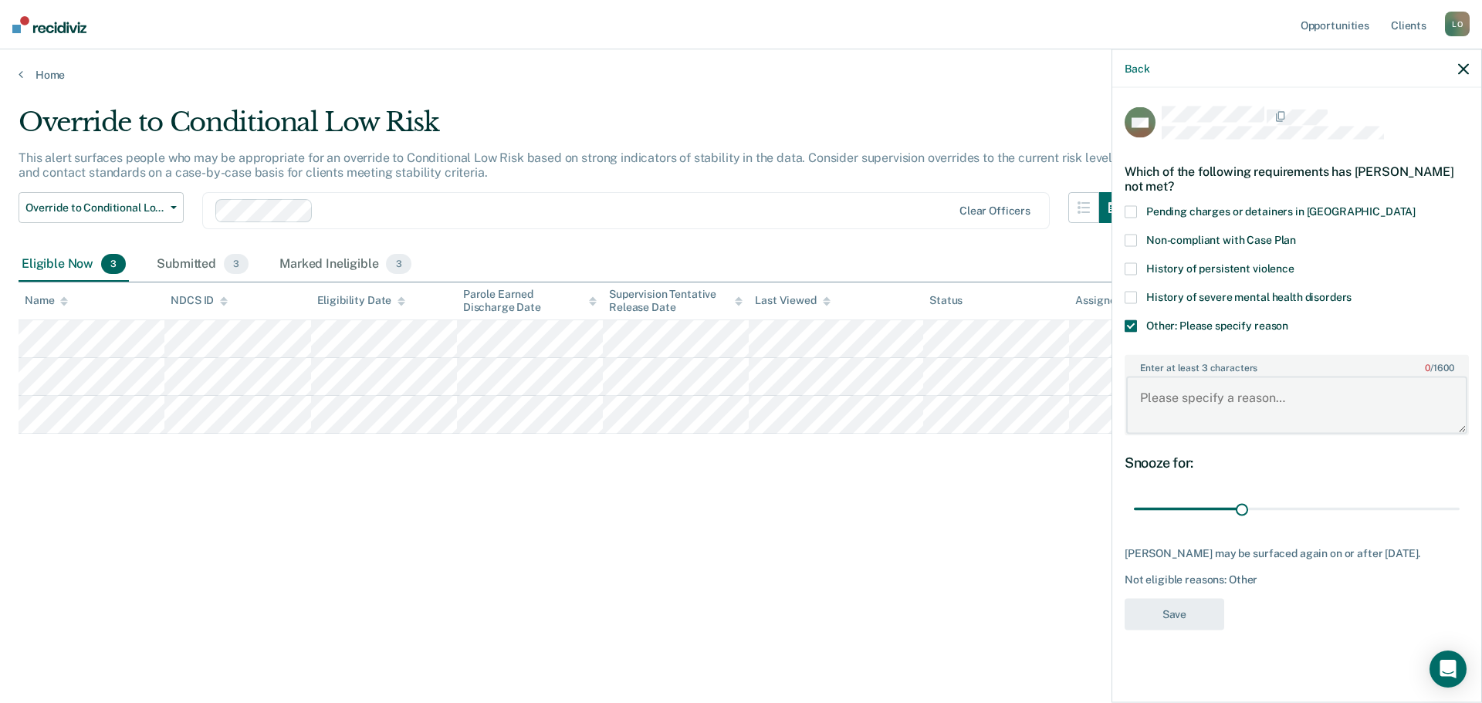
click at [1172, 398] on textarea "Enter at least 3 characters 0 / 1600" at bounding box center [1296, 405] width 341 height 57
type textarea "w"
type textarea "can't move down two risk levels on ORAS, ORAS not valid"
click at [1169, 618] on button "Save" at bounding box center [1175, 614] width 100 height 32
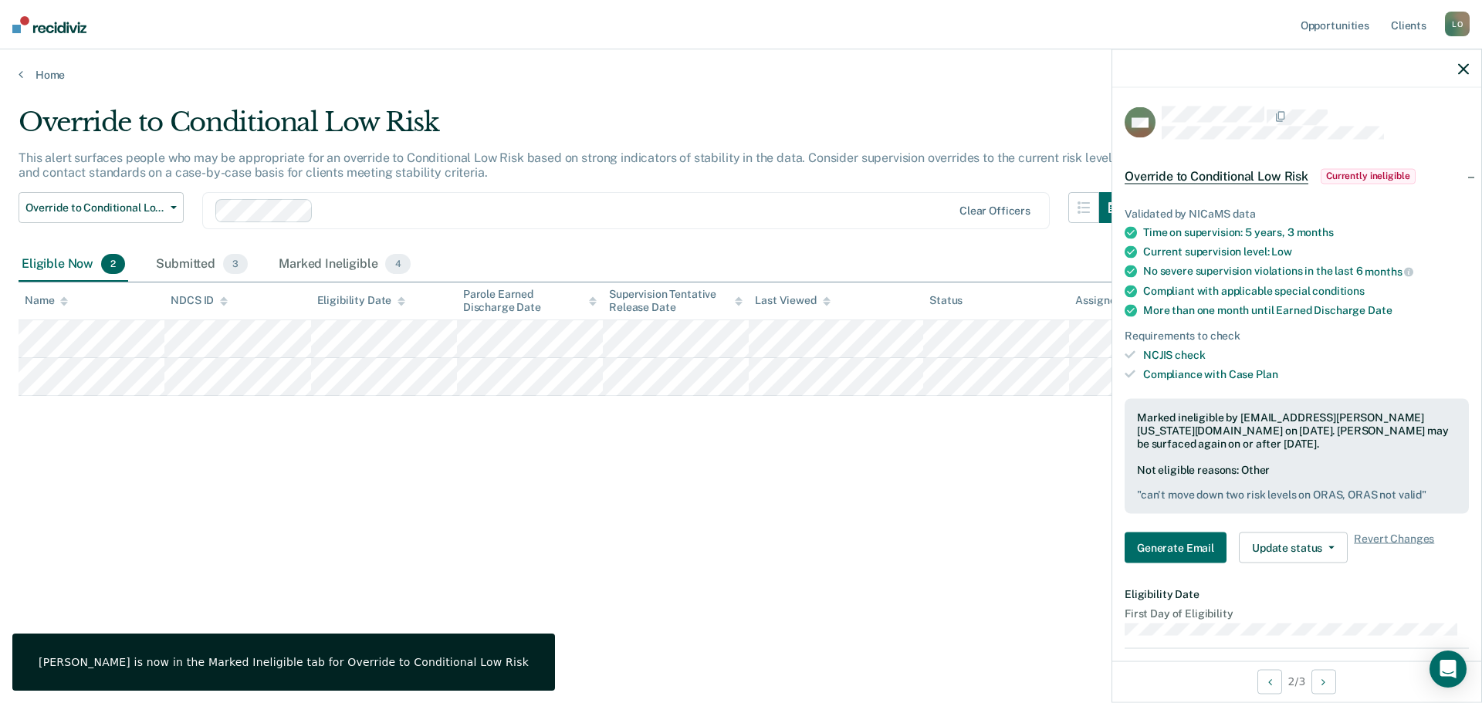
click at [1462, 68] on icon "button" at bounding box center [1463, 68] width 11 height 11
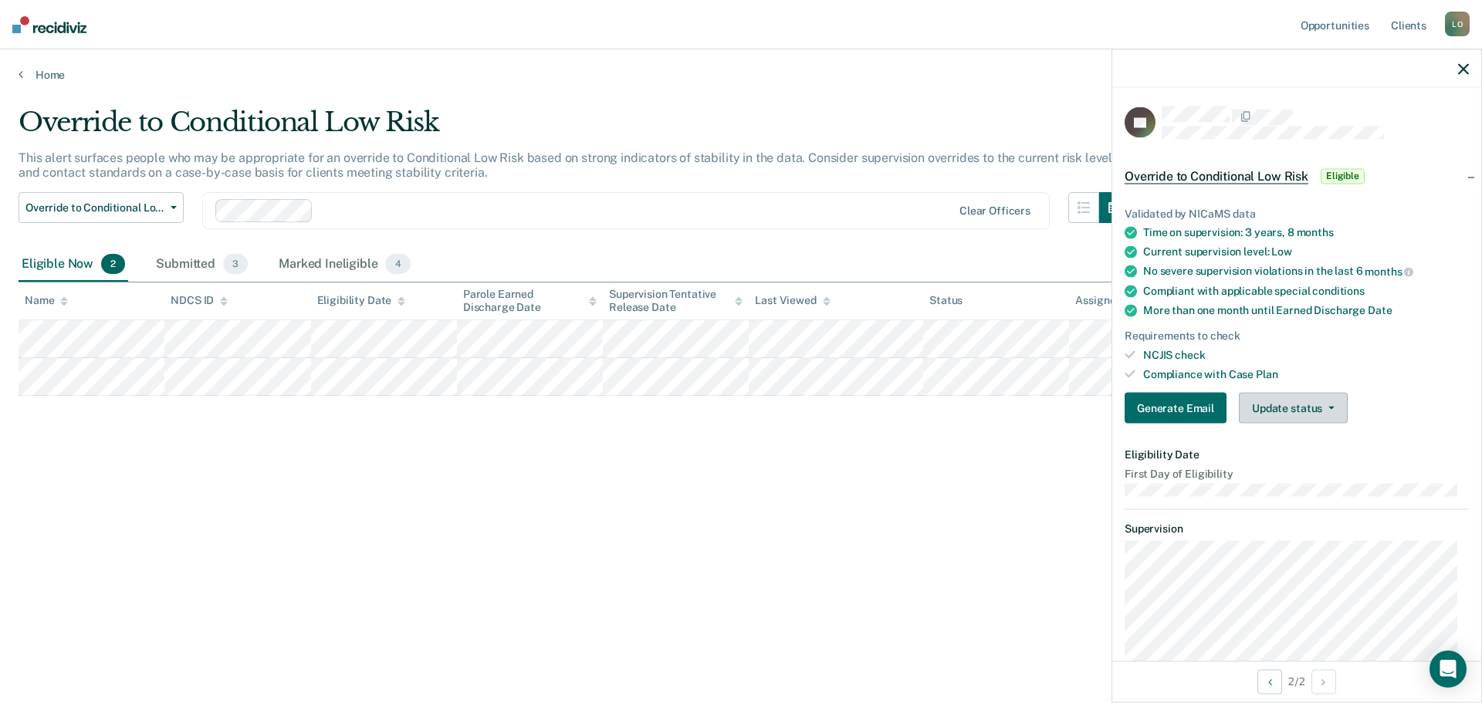
click at [1332, 407] on icon "button" at bounding box center [1331, 408] width 6 height 3
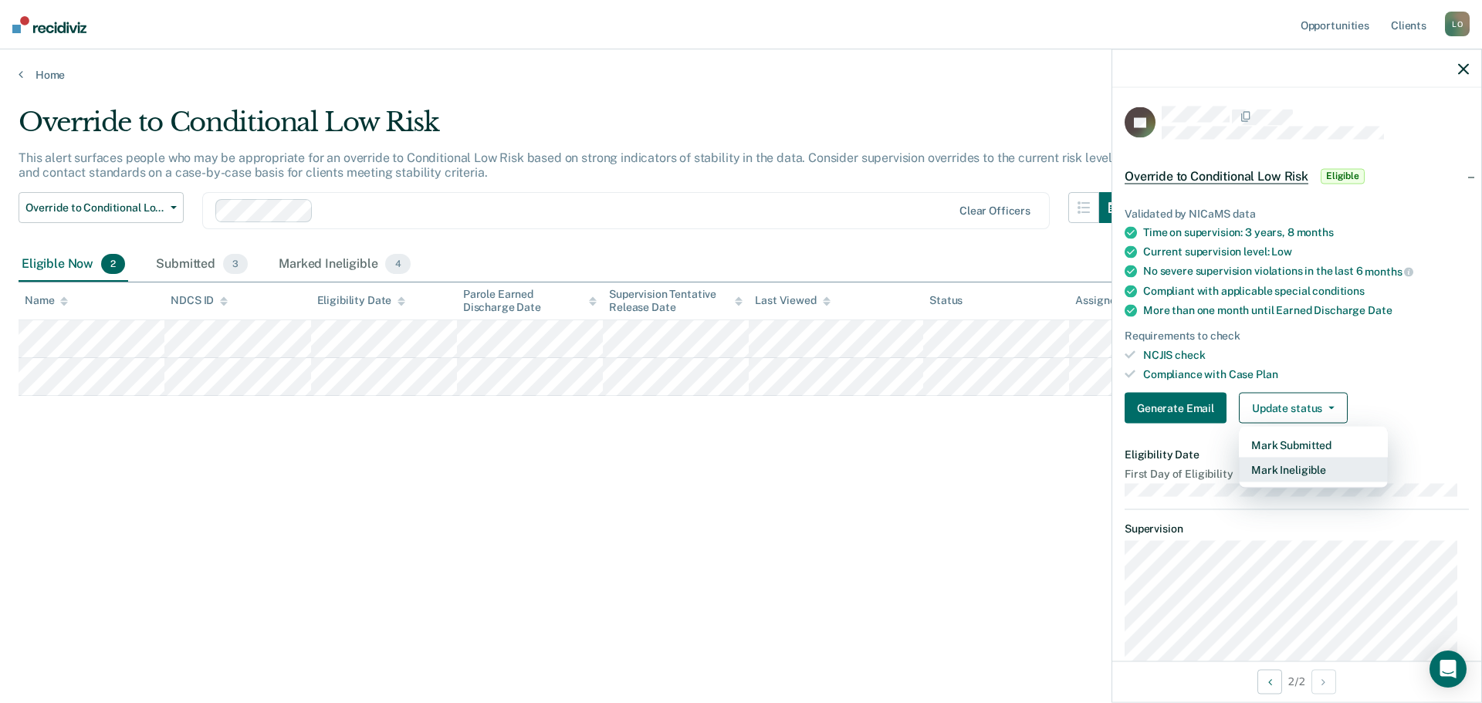
click at [1294, 463] on button "Mark Ineligible" at bounding box center [1313, 470] width 149 height 25
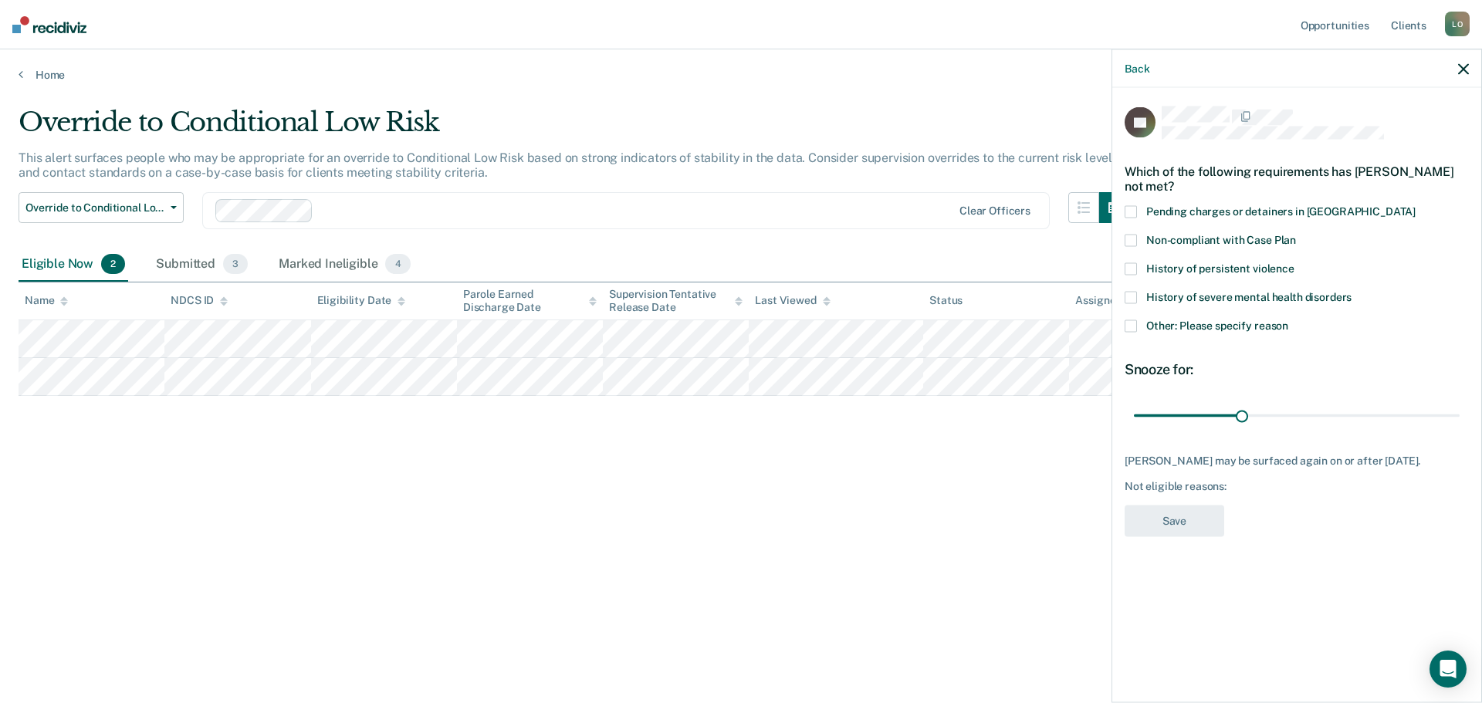
click at [1132, 239] on span at bounding box center [1131, 240] width 12 height 12
click at [1296, 234] on input "Non-compliant with Case Plan" at bounding box center [1296, 234] width 0 height 0
click at [1172, 512] on button "Save" at bounding box center [1175, 521] width 100 height 32
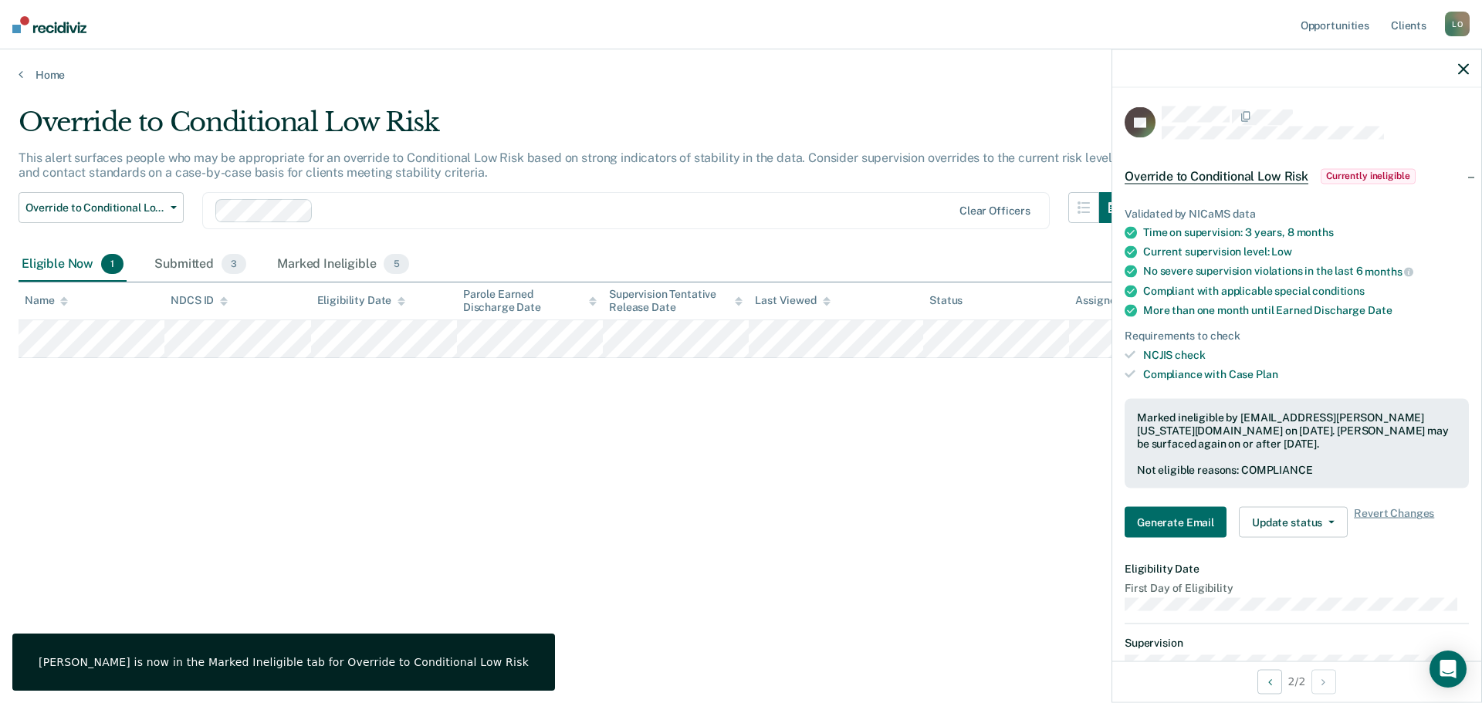
click at [1467, 65] on icon "button" at bounding box center [1463, 68] width 11 height 11
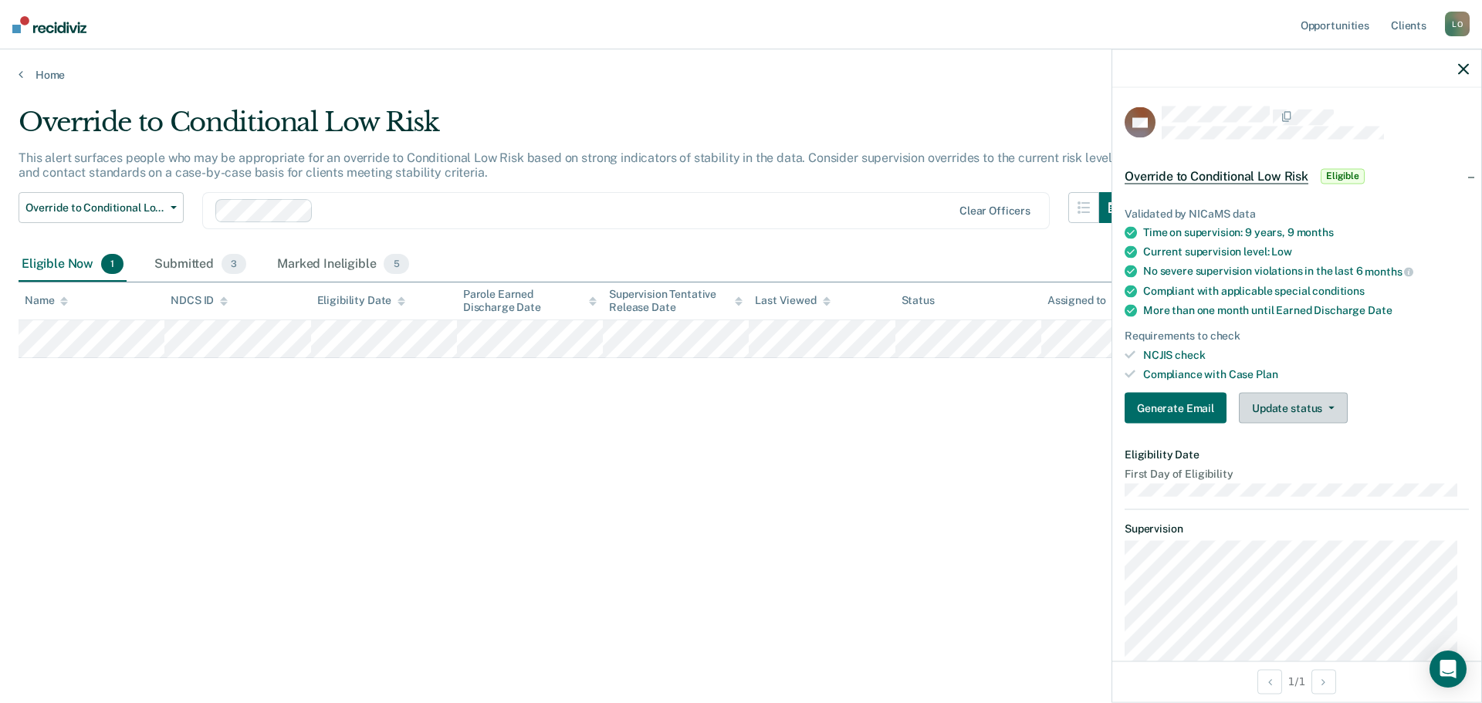
click at [1324, 407] on span "button" at bounding box center [1328, 408] width 12 height 3
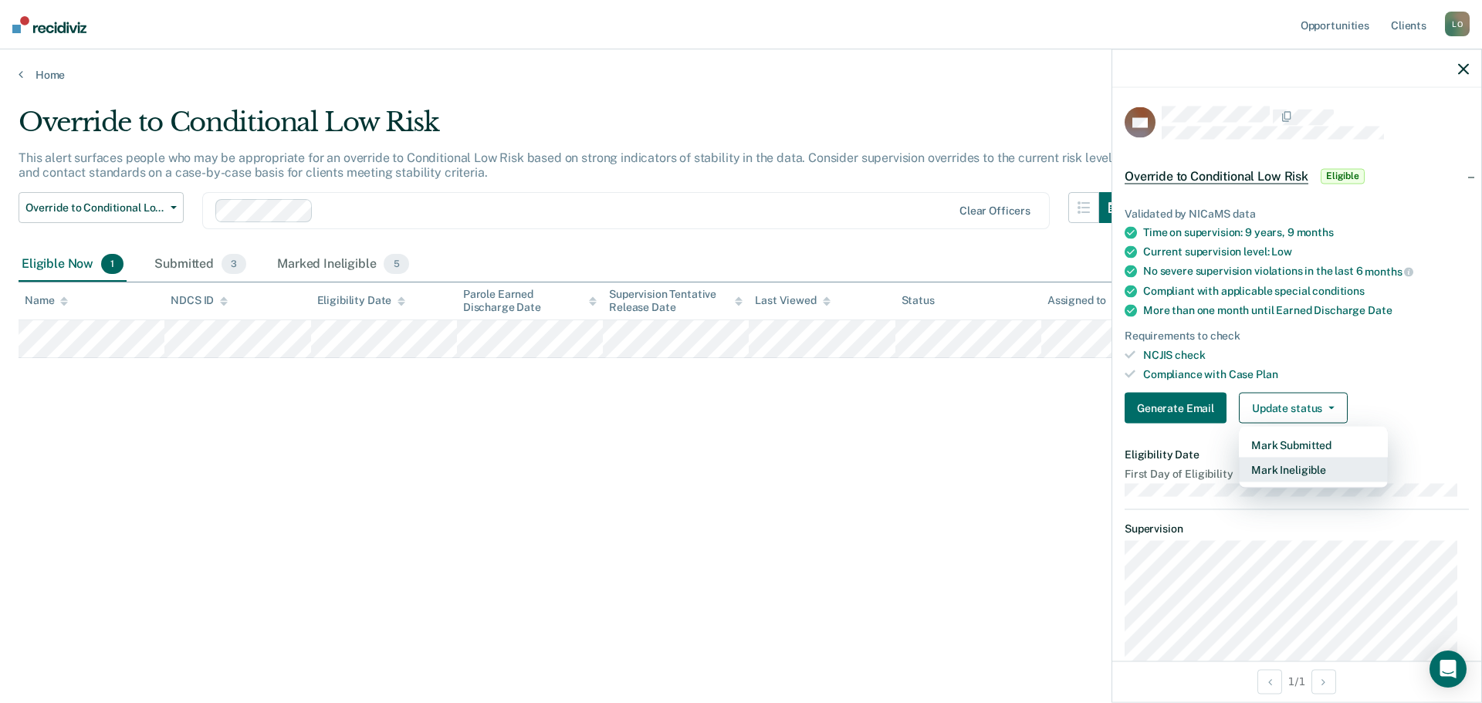
click at [1288, 464] on button "Mark Ineligible" at bounding box center [1313, 470] width 149 height 25
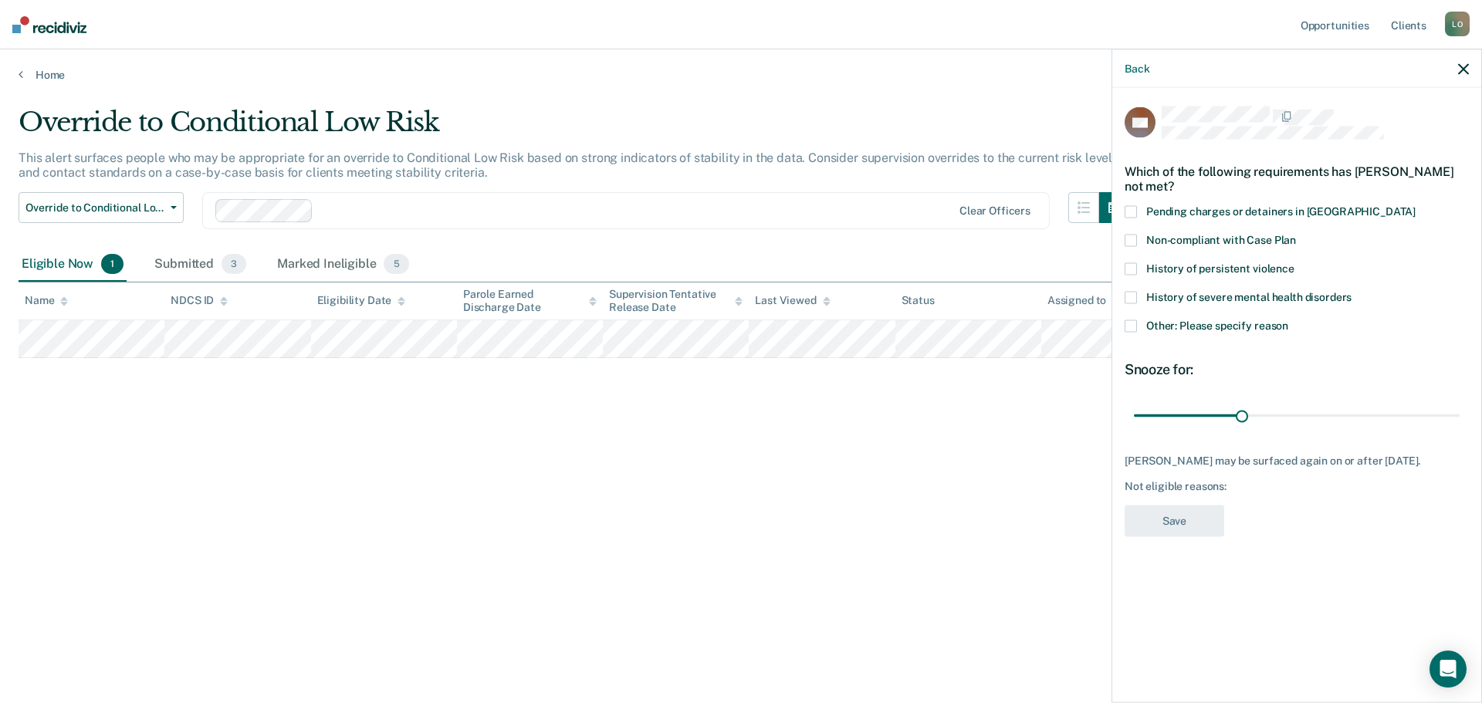
click at [1137, 239] on label "Non-compliant with Case Plan" at bounding box center [1297, 242] width 344 height 16
click at [1296, 234] on input "Non-compliant with Case Plan" at bounding box center [1296, 234] width 0 height 0
click at [1150, 523] on button "Save" at bounding box center [1175, 521] width 100 height 32
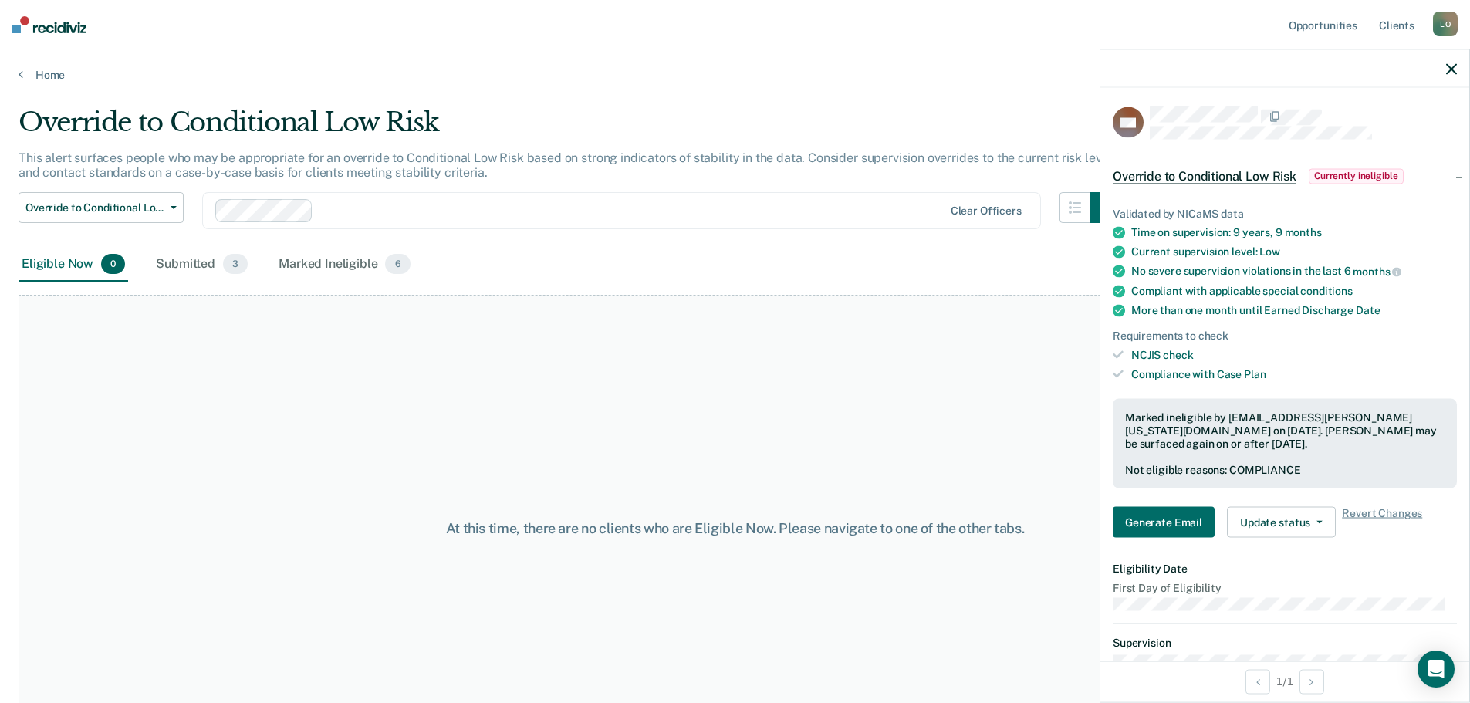
click at [1448, 69] on icon "button" at bounding box center [1452, 68] width 11 height 11
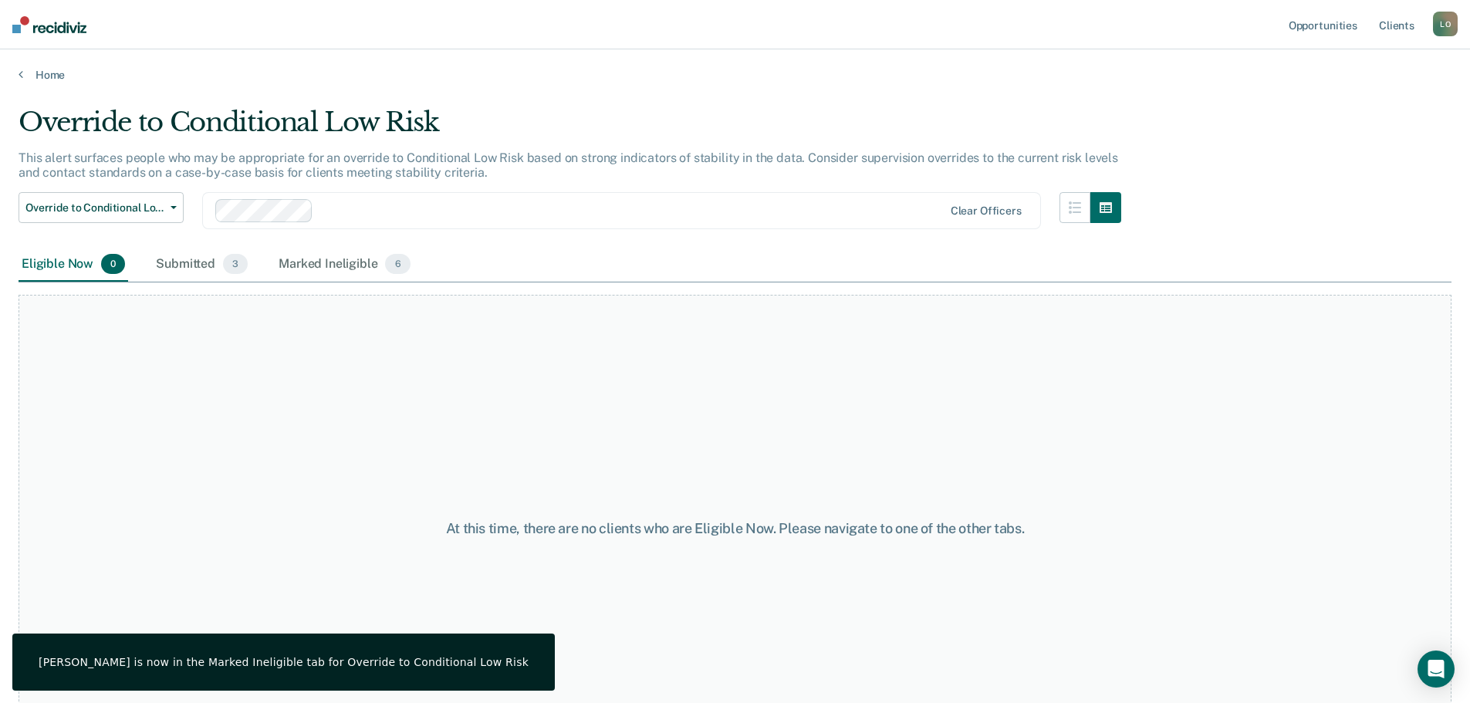
click at [1445, 33] on div "L O" at bounding box center [1445, 24] width 25 height 25
click at [1356, 100] on link "Log Out" at bounding box center [1383, 101] width 124 height 13
